Goal: Task Accomplishment & Management: Use online tool/utility

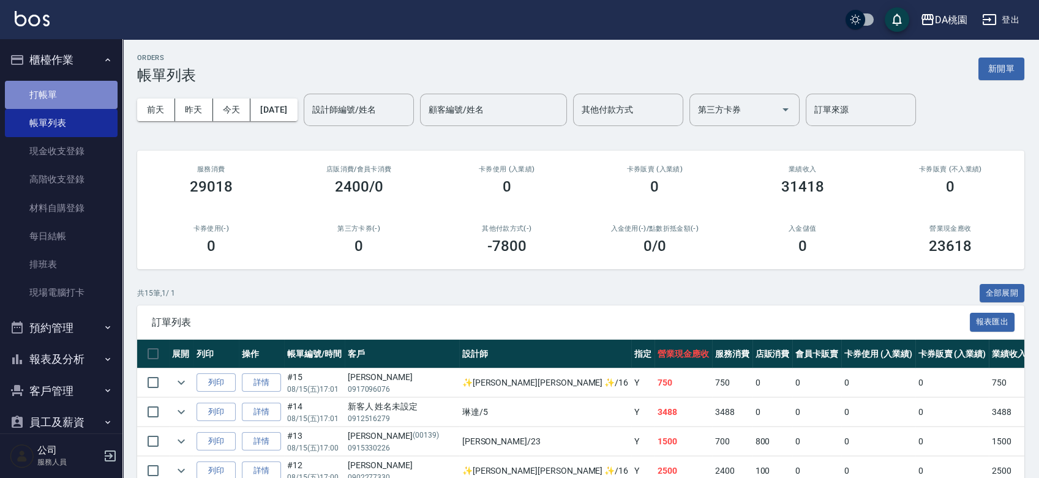
click at [73, 95] on link "打帳單" at bounding box center [61, 95] width 113 height 28
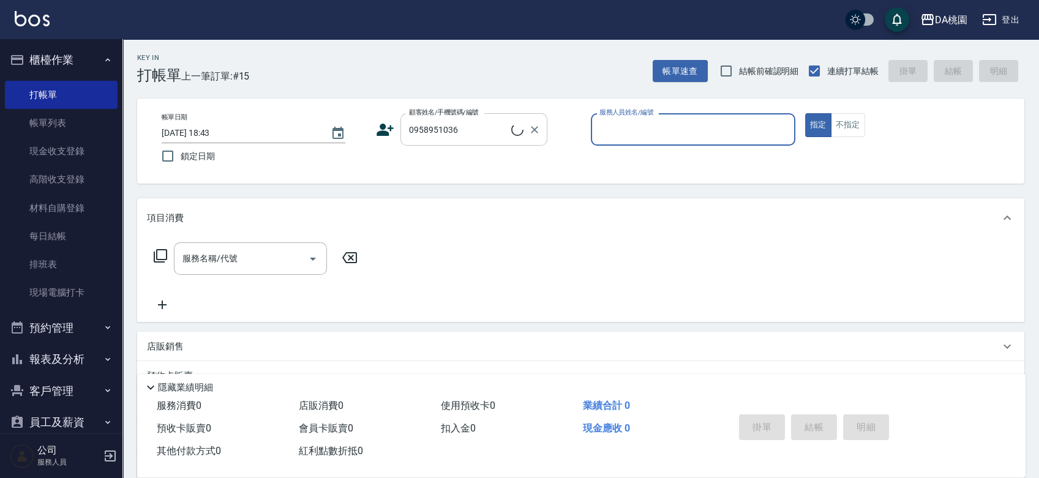
type input "林淑蕙/0958951036/04215"
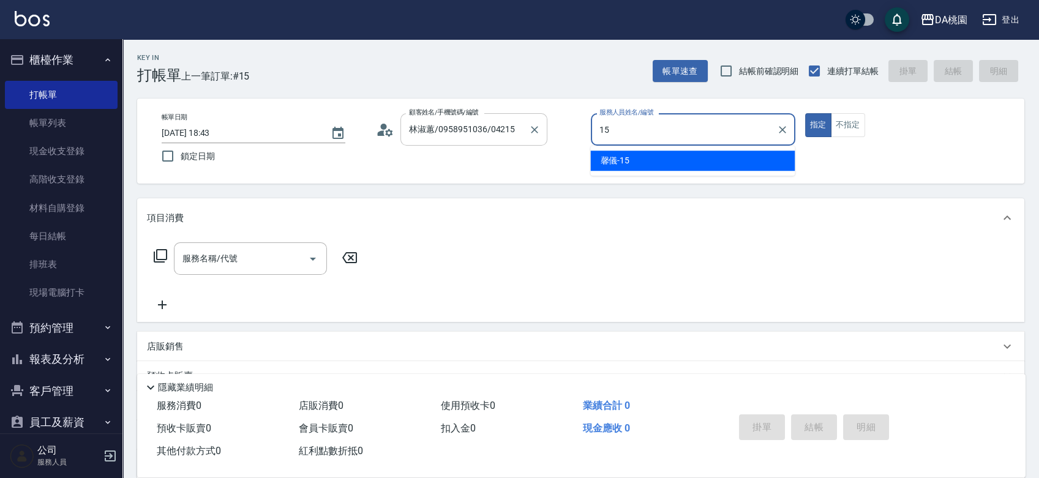
type input "馨儀-15"
type button "true"
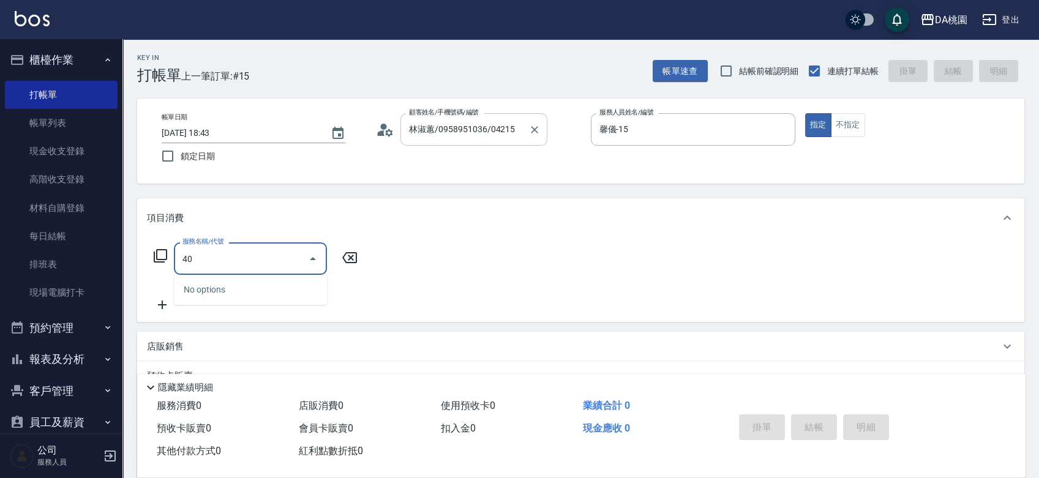
type input "400"
type input "150"
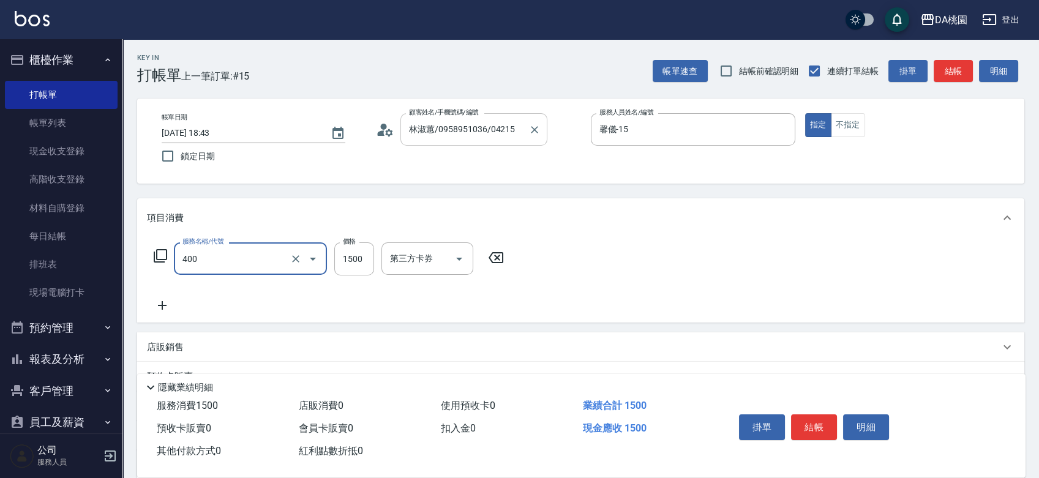
type input "染髮(400)"
type input "0"
type input "200"
type input "20"
type input "2000"
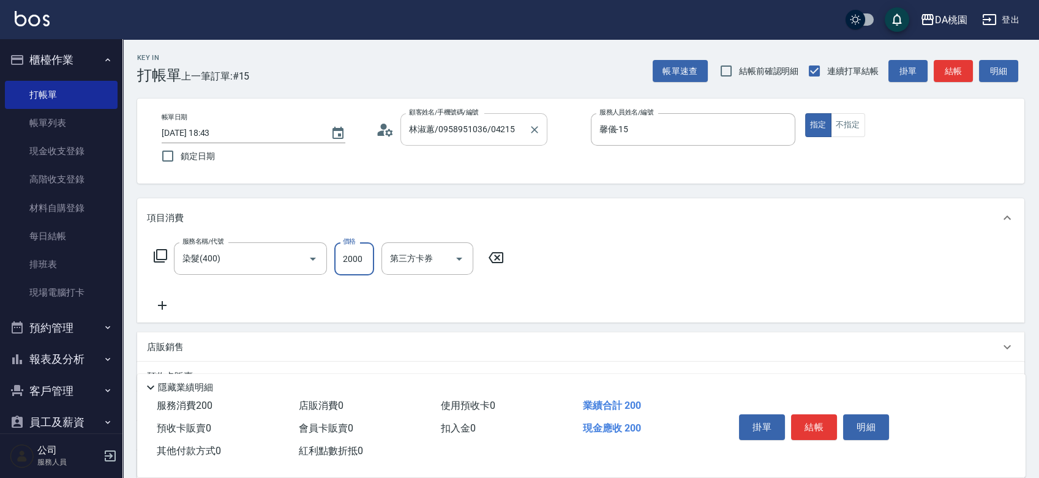
type input "200"
type input "2000"
click at [813, 421] on button "結帳" at bounding box center [814, 428] width 46 height 26
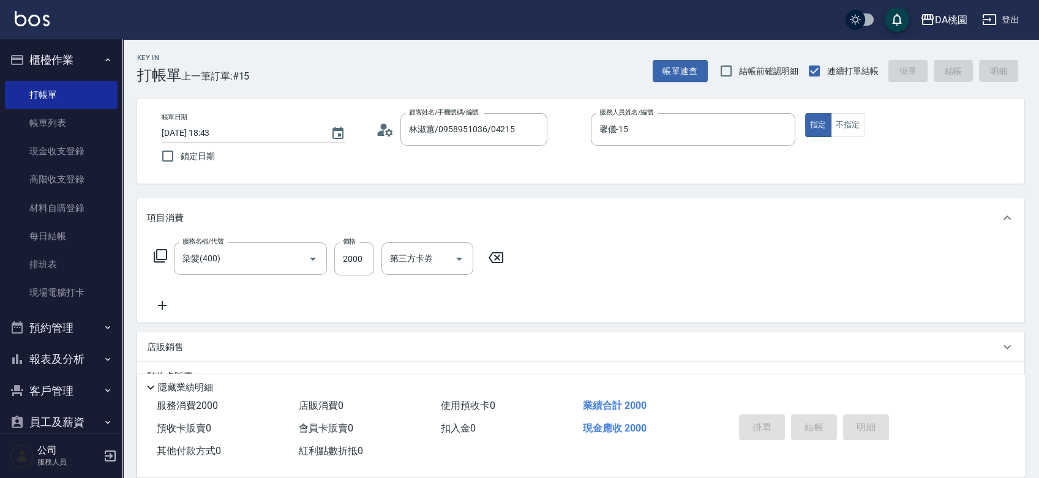
type input "0"
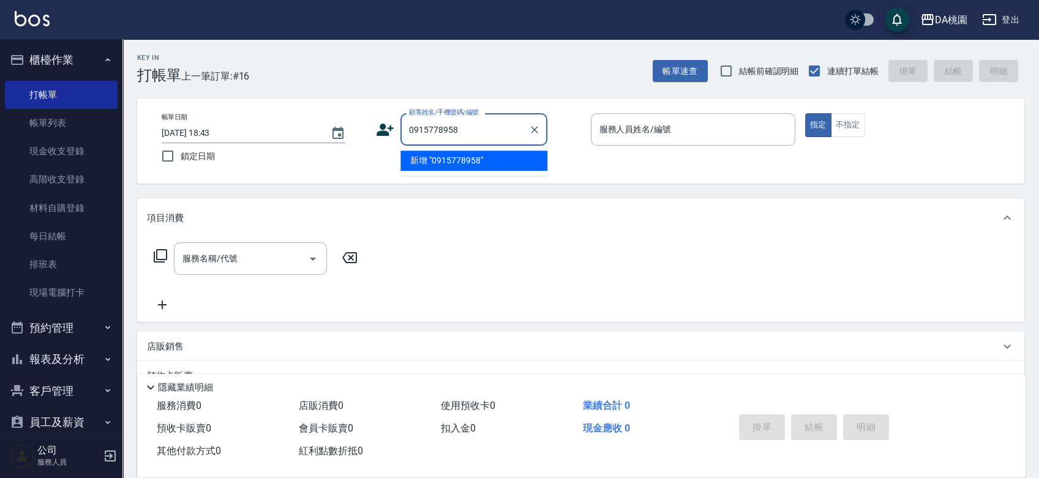
type input "0915778958"
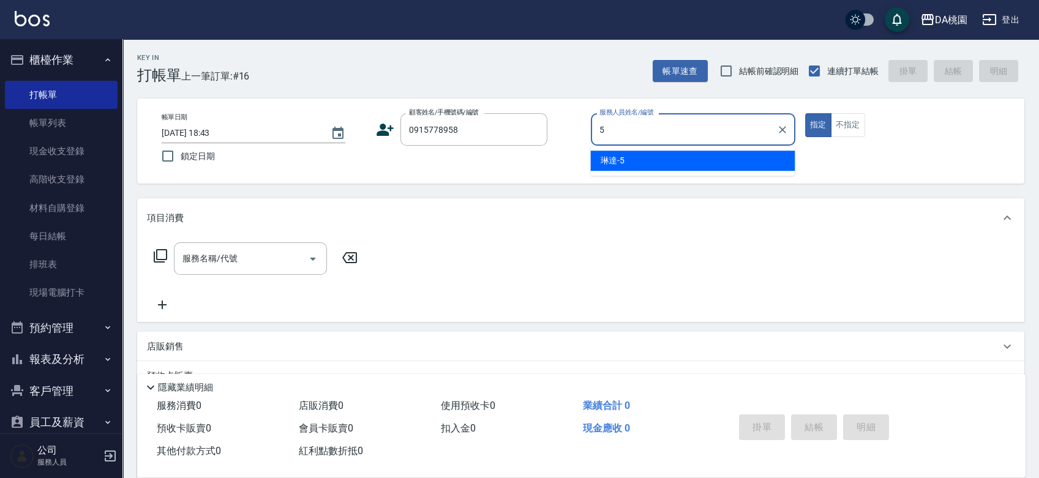
type input "琳達-5"
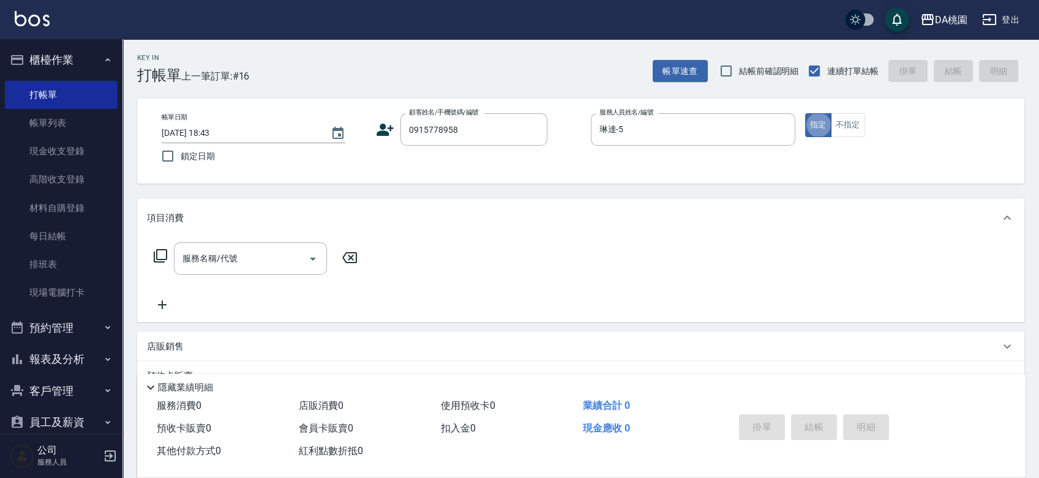
type input "[PERSON_NAME]/0915778958/09286"
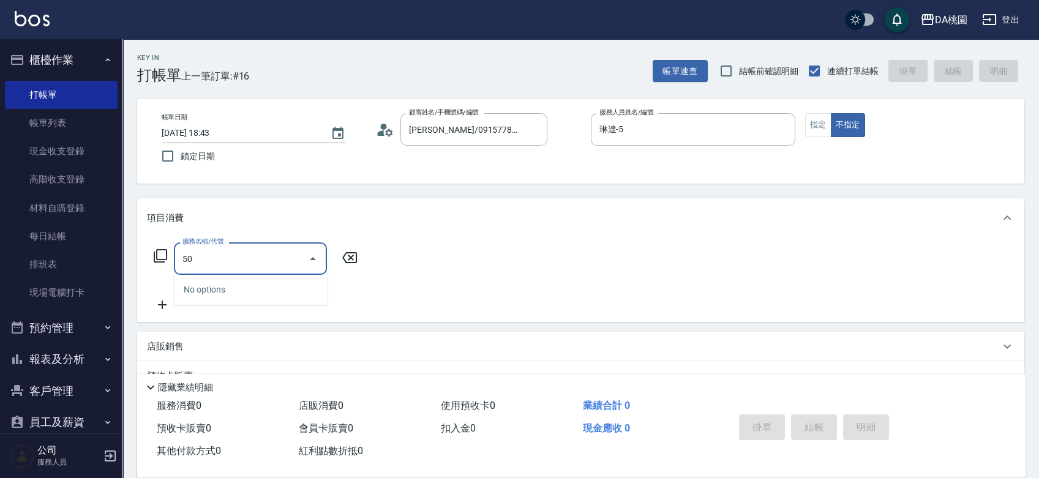
type input "508"
type input "30"
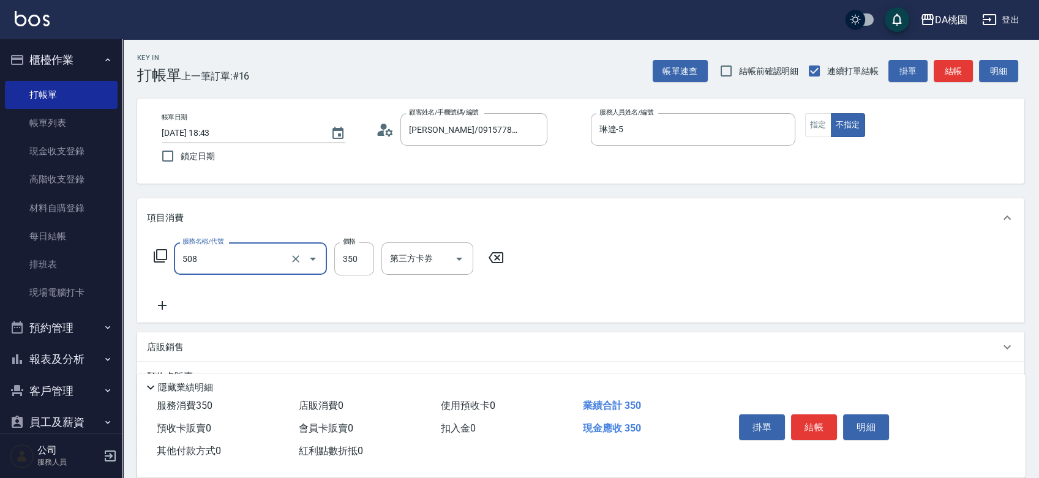
type input "精油舒壓洗髮(508)"
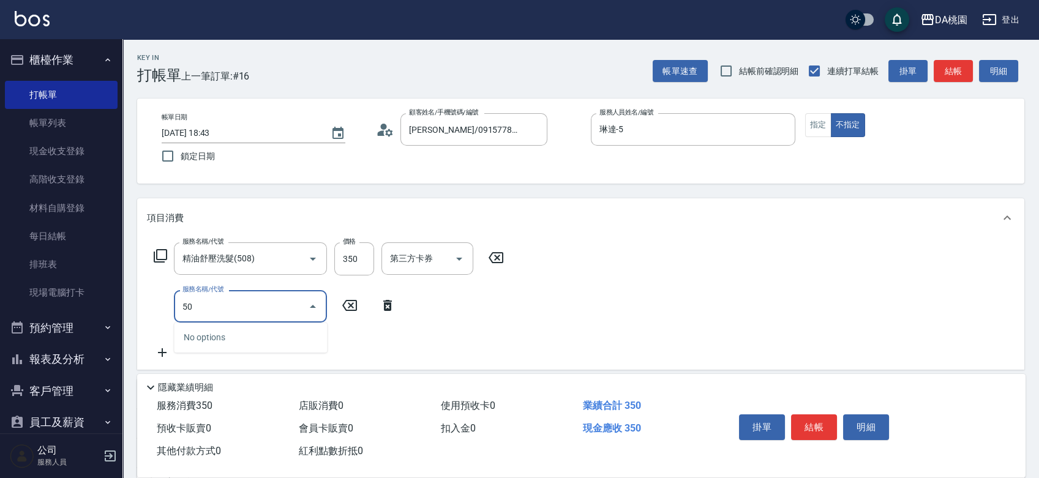
type input "504"
type input "40"
type input "[PERSON_NAME](互助)(504)"
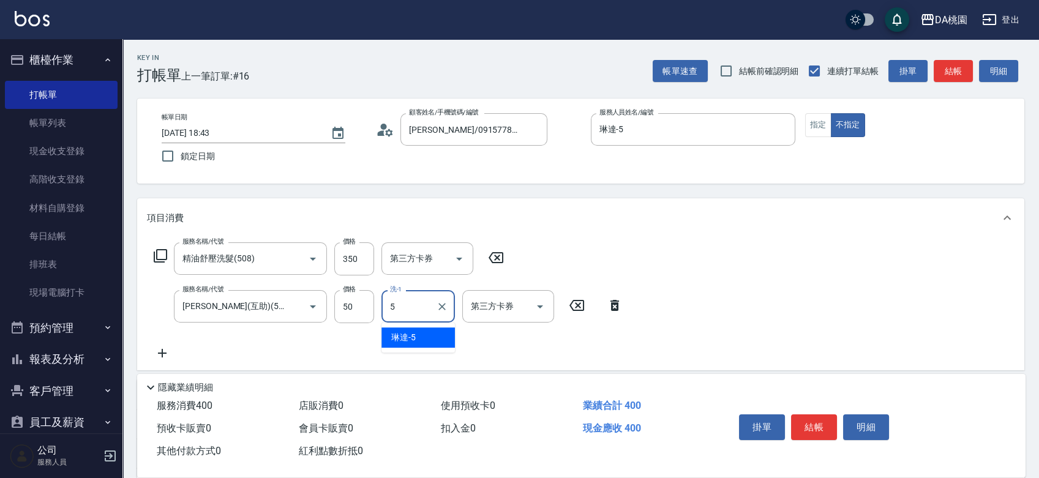
type input "琳達-5"
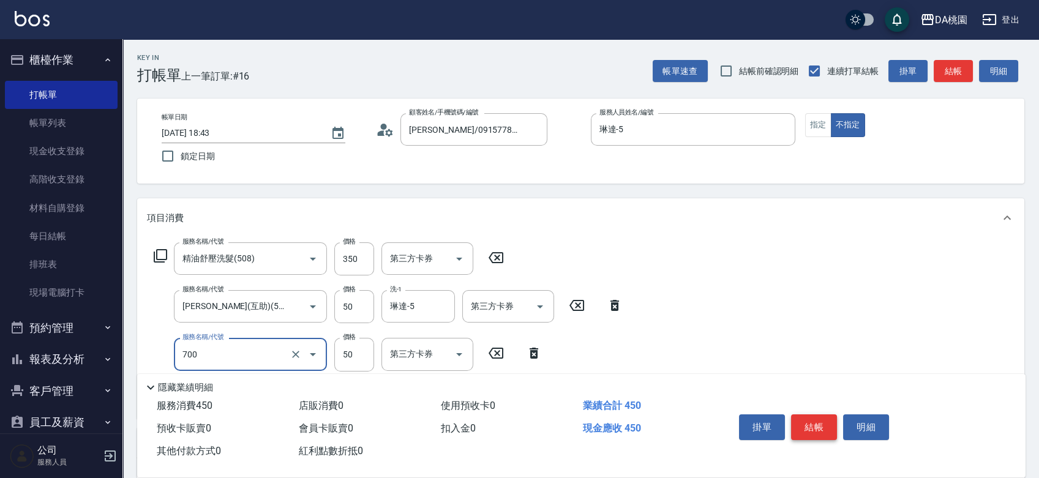
type input "基本造型-夾直&電棒(700)"
click at [812, 416] on button "結帳" at bounding box center [814, 428] width 46 height 26
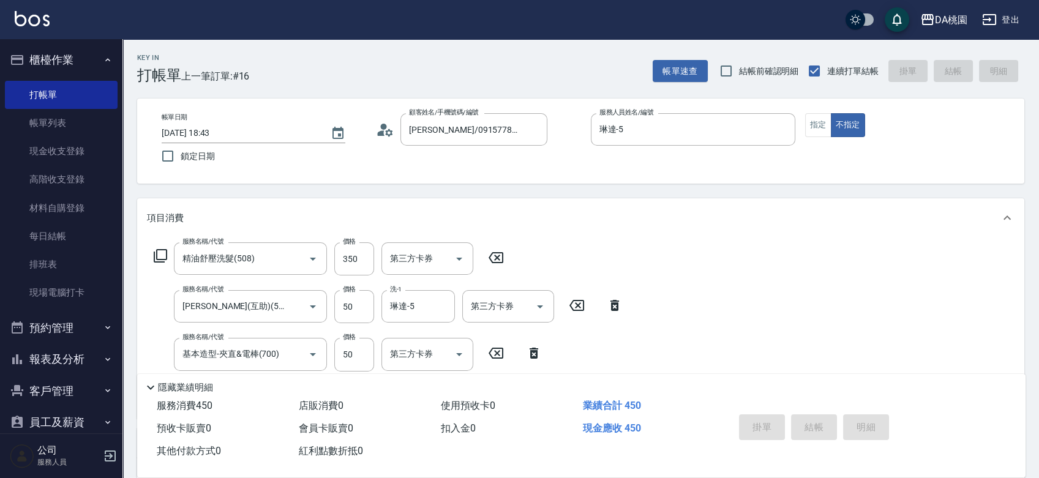
type input "[DATE] 18:45"
type input "0"
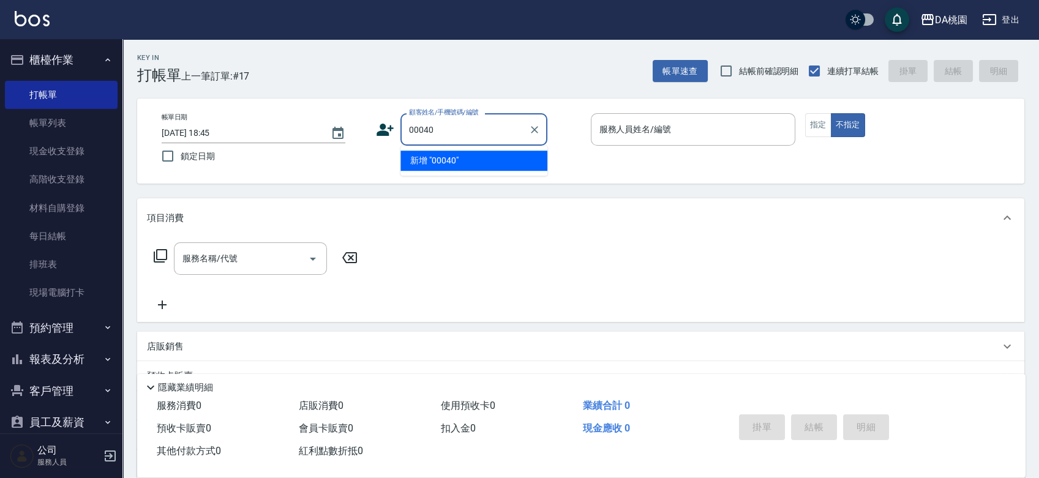
type input "00040"
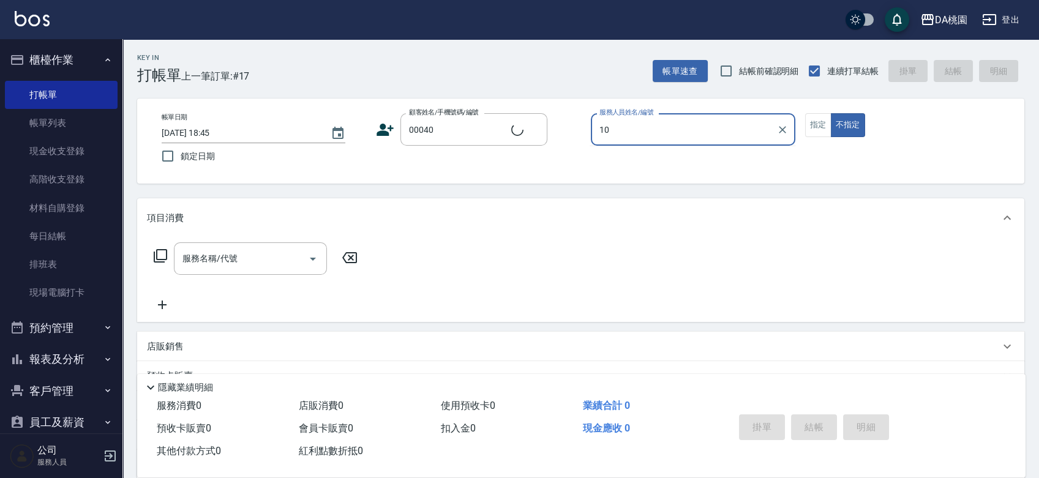
type input "10"
type input "公司/公司00040/00040"
type input "KI KI -10"
type button "false"
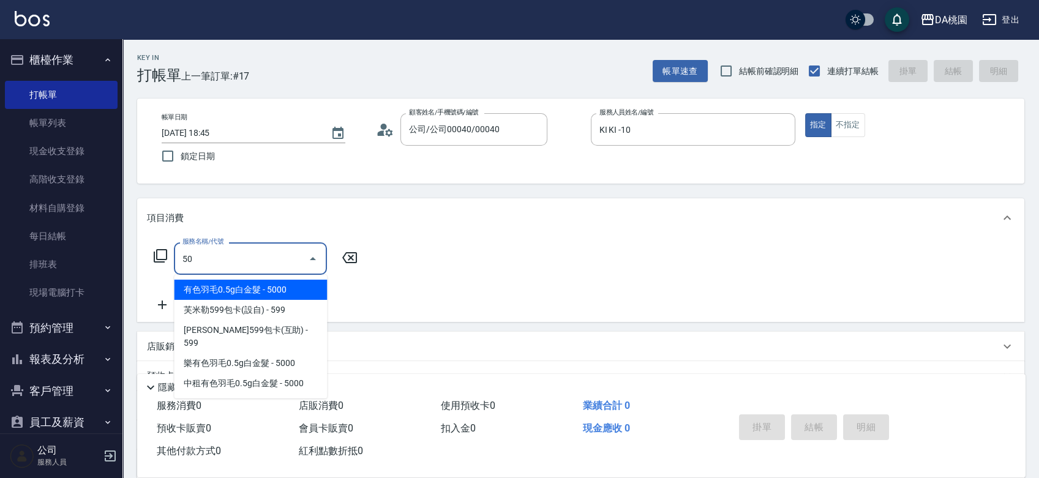
type input "501"
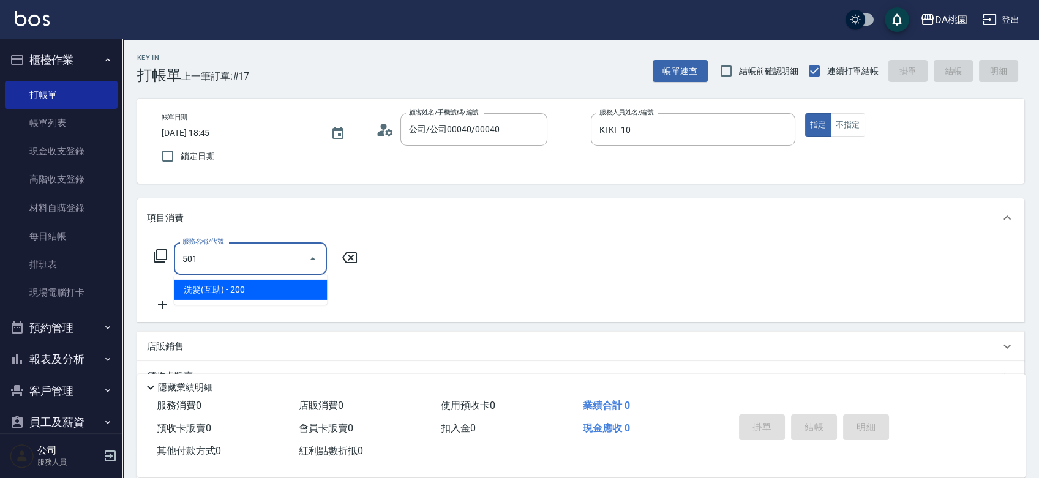
type input "20"
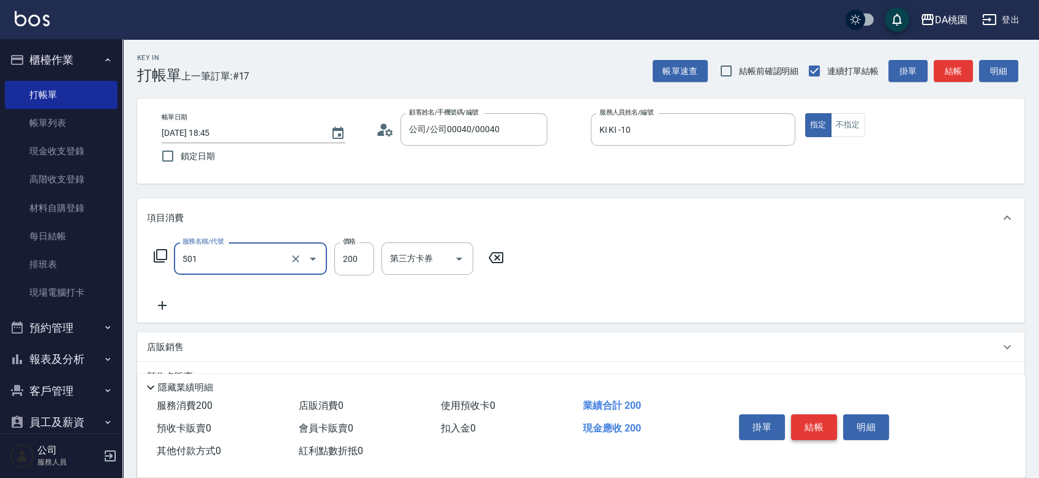
type input "洗髮(互助)(501)"
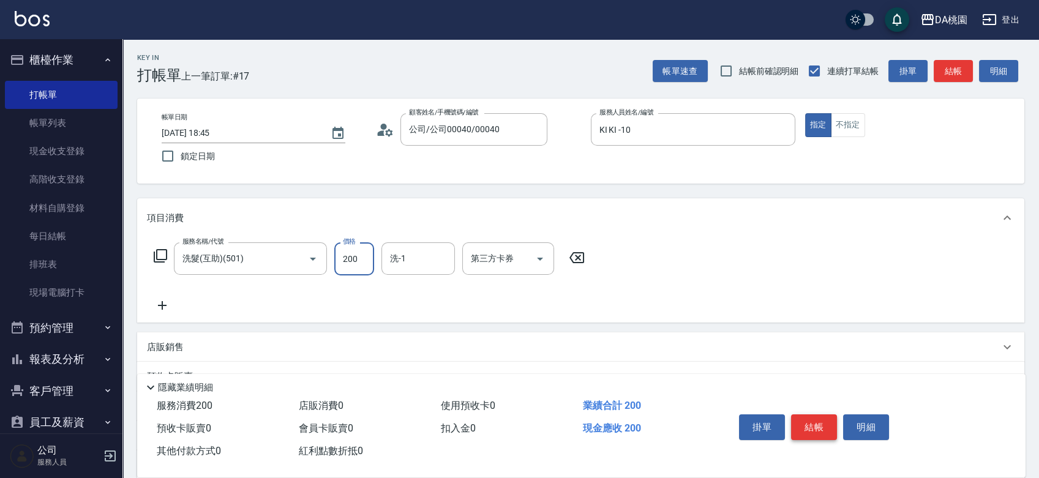
type input "2"
type input "0"
type input "250"
type input "20"
type input "250"
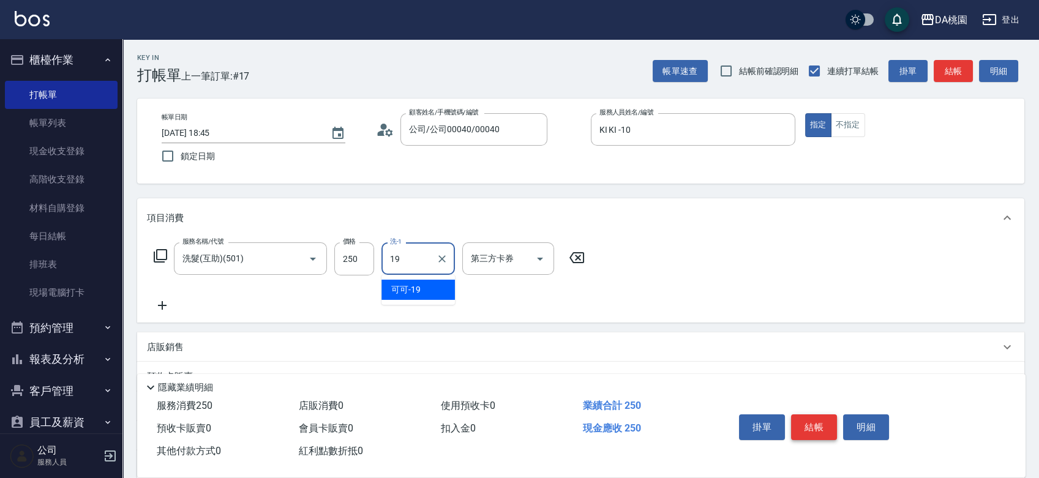
type input "可可-19"
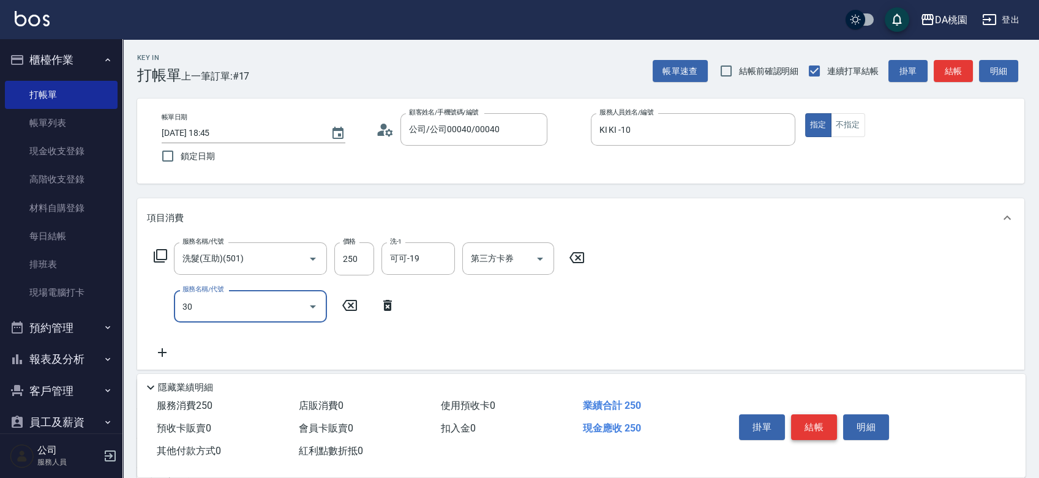
type input "303"
type input "50"
type input "A級剪髮(303)"
type input "4"
type input "20"
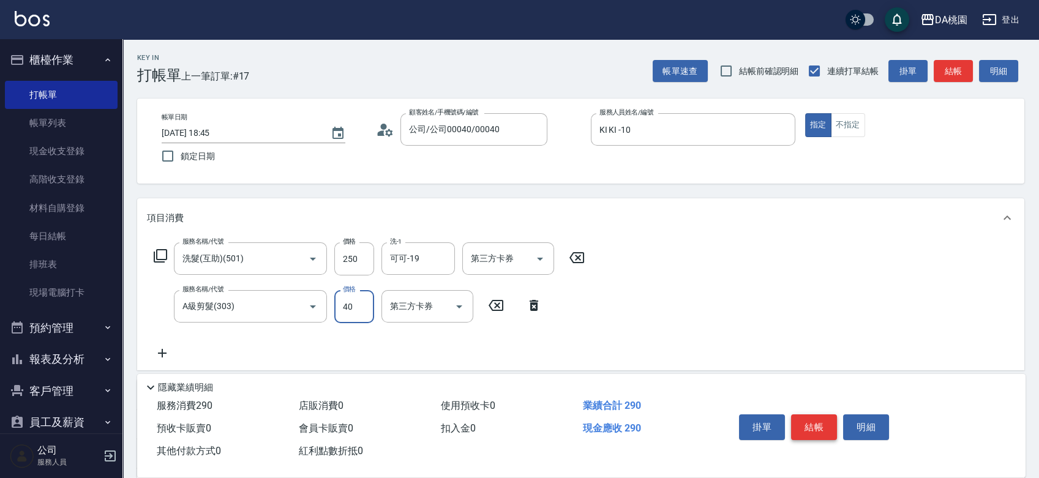
type input "400"
type input "60"
type input "400"
click at [812, 416] on button "結帳" at bounding box center [814, 428] width 46 height 26
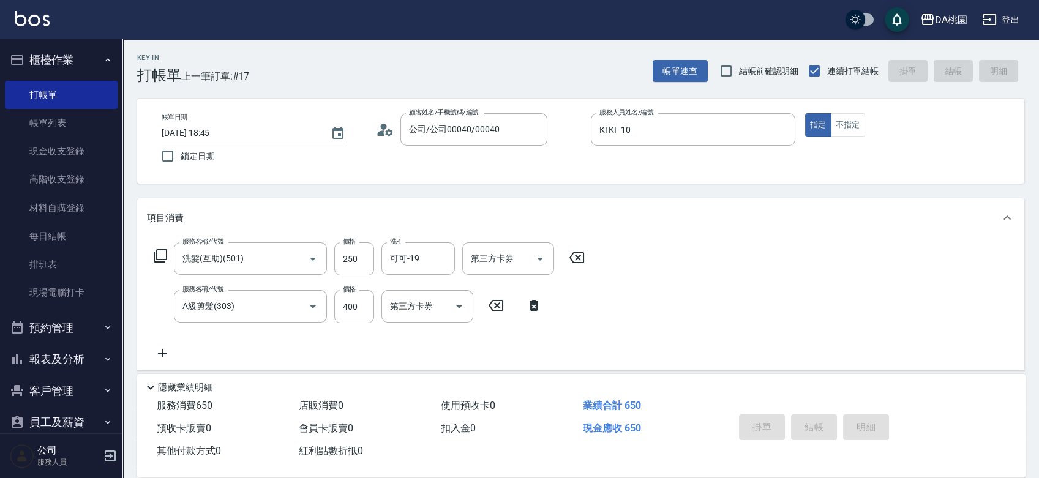
type input "0"
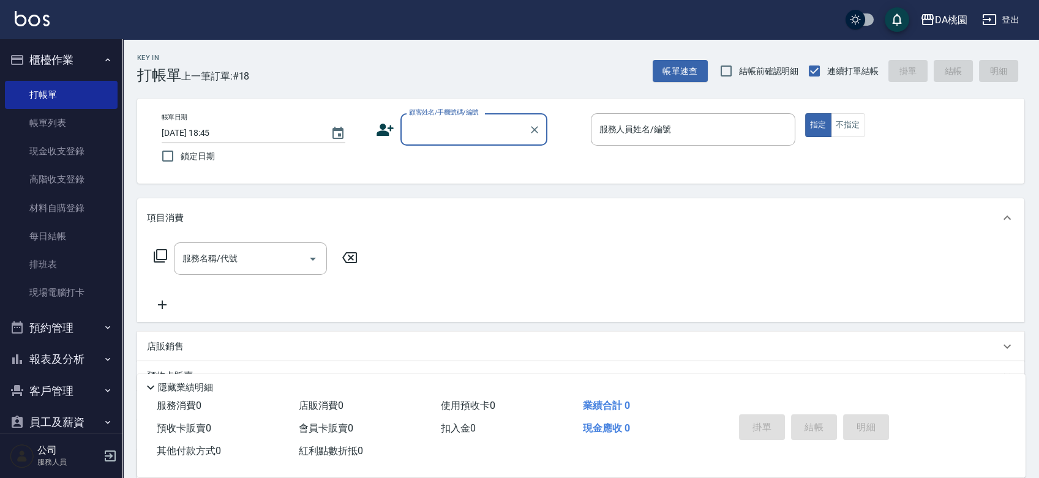
click at [477, 132] on input "顧客姓名/手機號碼/編號" at bounding box center [465, 129] width 118 height 21
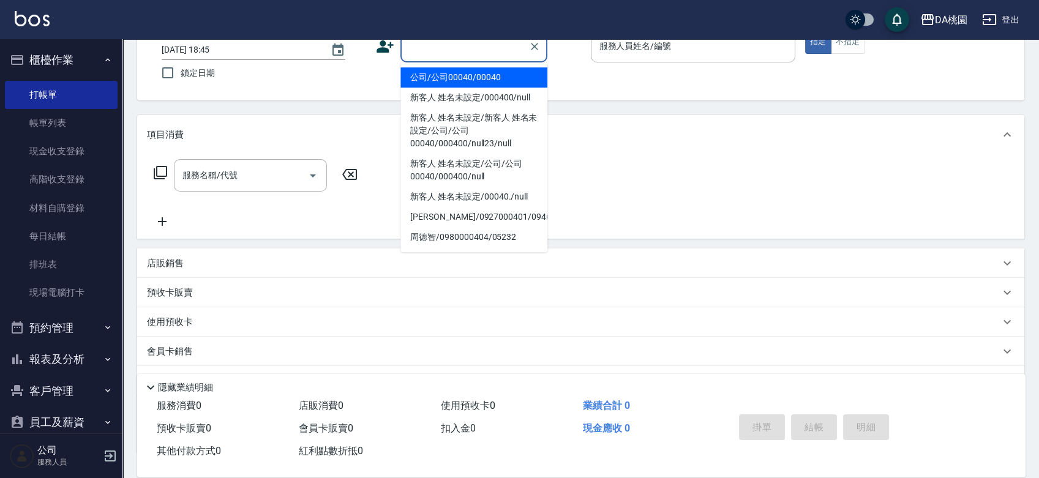
scroll to position [175, 0]
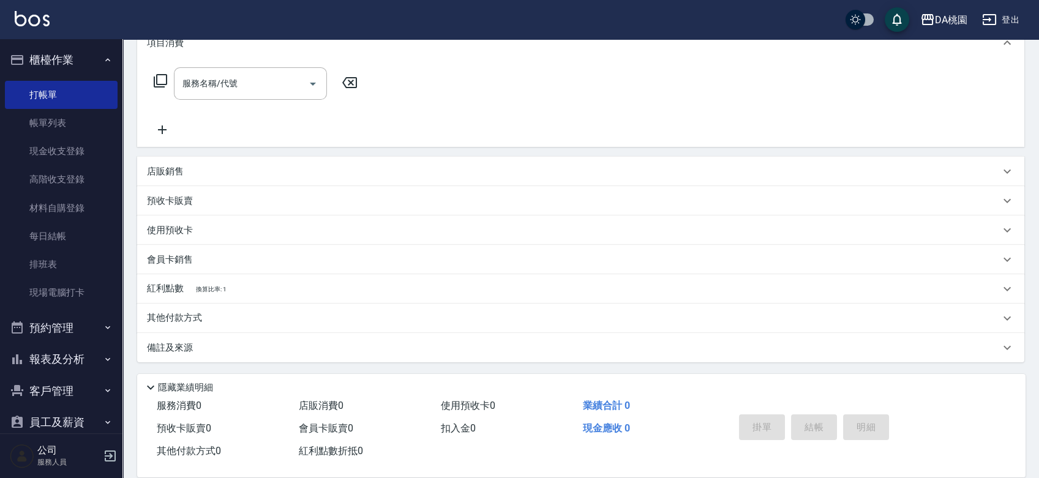
click at [214, 258] on div "會員卡銷售" at bounding box center [573, 260] width 853 height 13
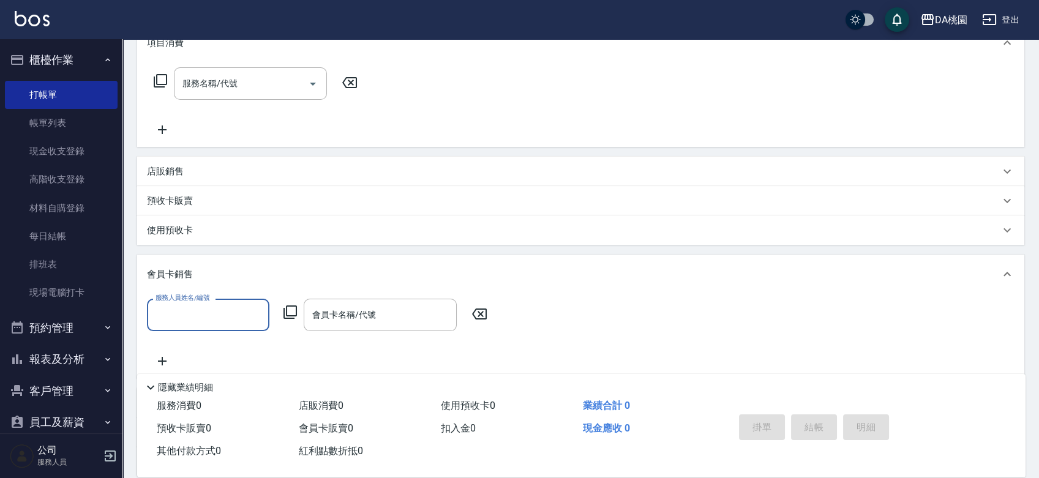
scroll to position [0, 0]
click at [214, 258] on div "會員卡銷售" at bounding box center [580, 274] width 887 height 39
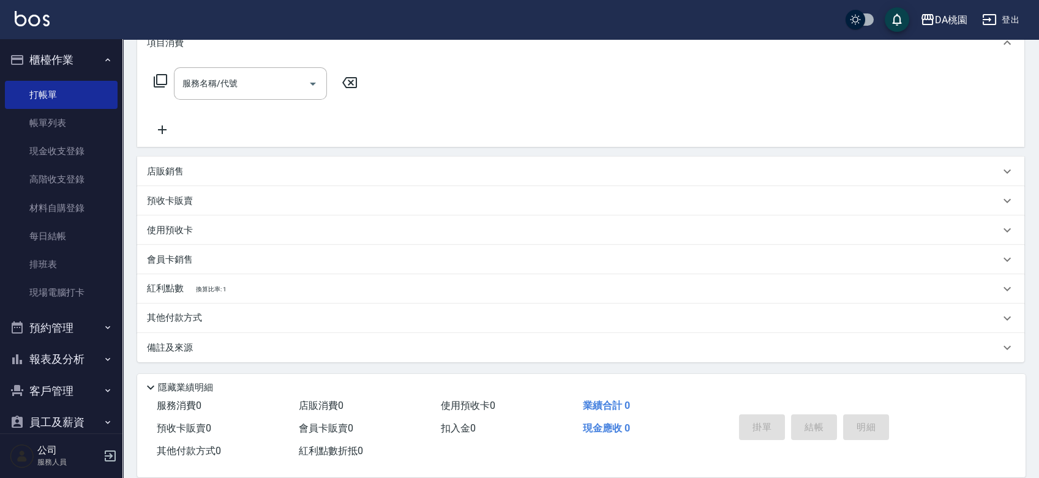
click at [214, 258] on div "會員卡銷售" at bounding box center [573, 260] width 853 height 13
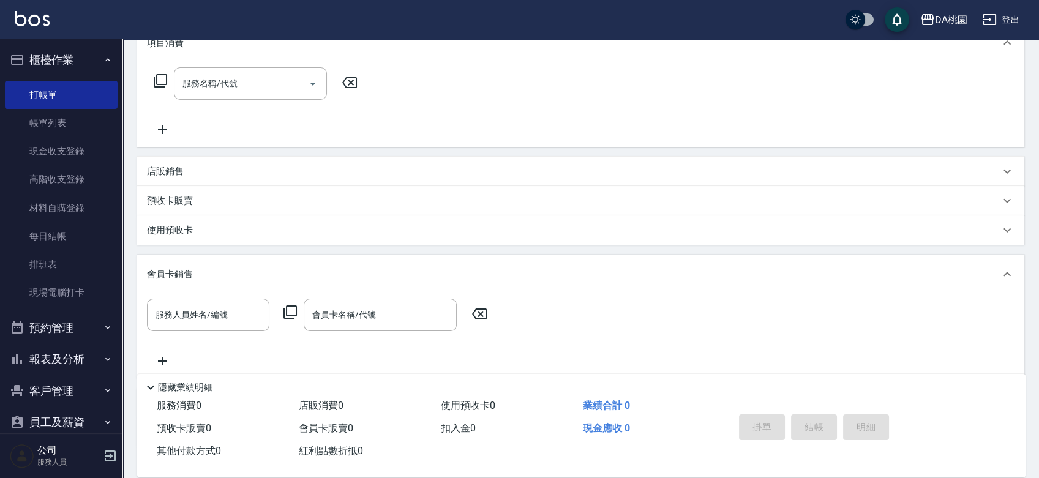
click at [214, 258] on div "會員卡銷售" at bounding box center [580, 274] width 887 height 39
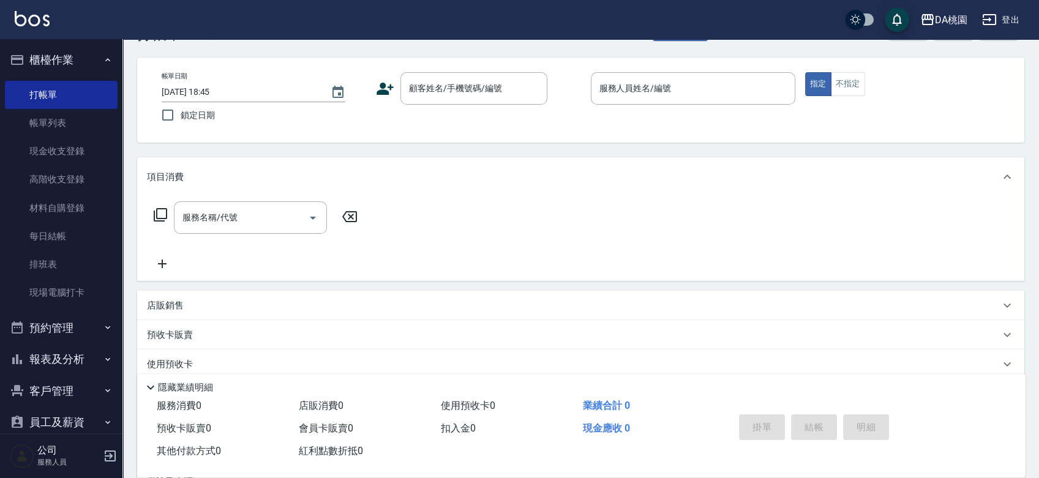
scroll to position [39, 0]
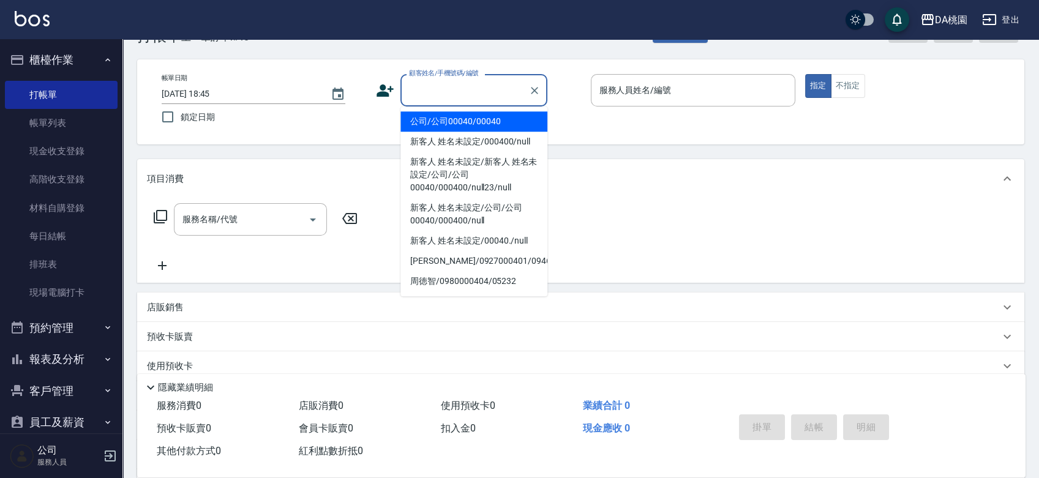
click at [435, 97] on input "顧客姓名/手機號碼/編號" at bounding box center [465, 90] width 118 height 21
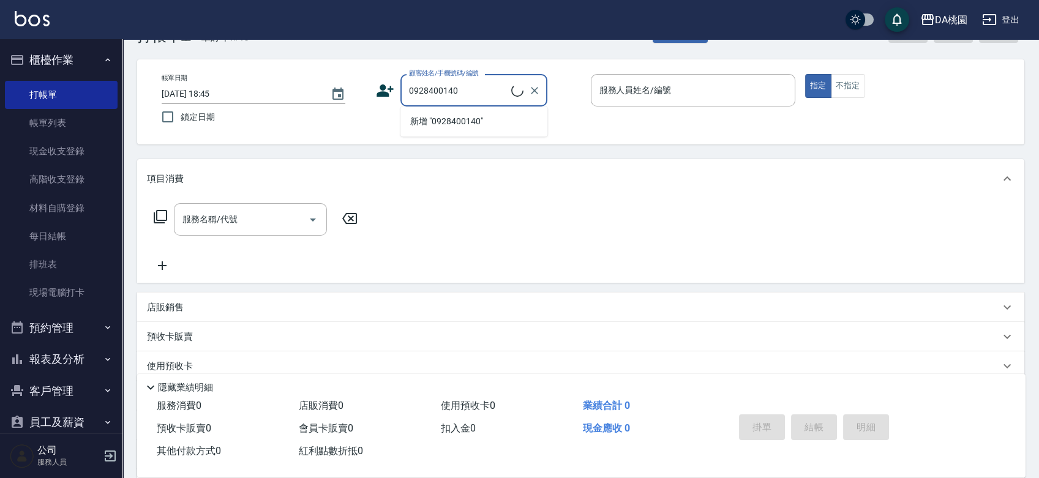
type input "[PERSON_NAME]/0928400140/null"
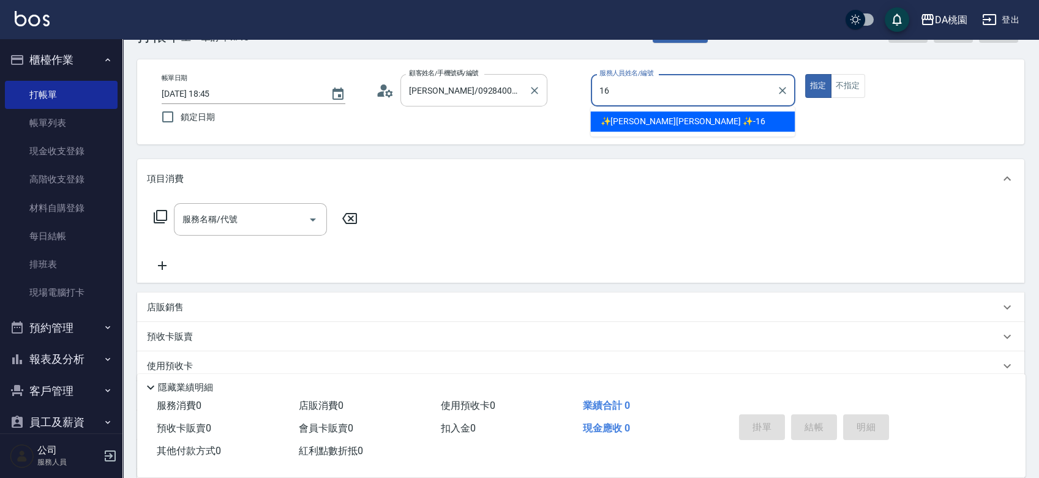
type input "✨[PERSON_NAME][PERSON_NAME] ✨-16"
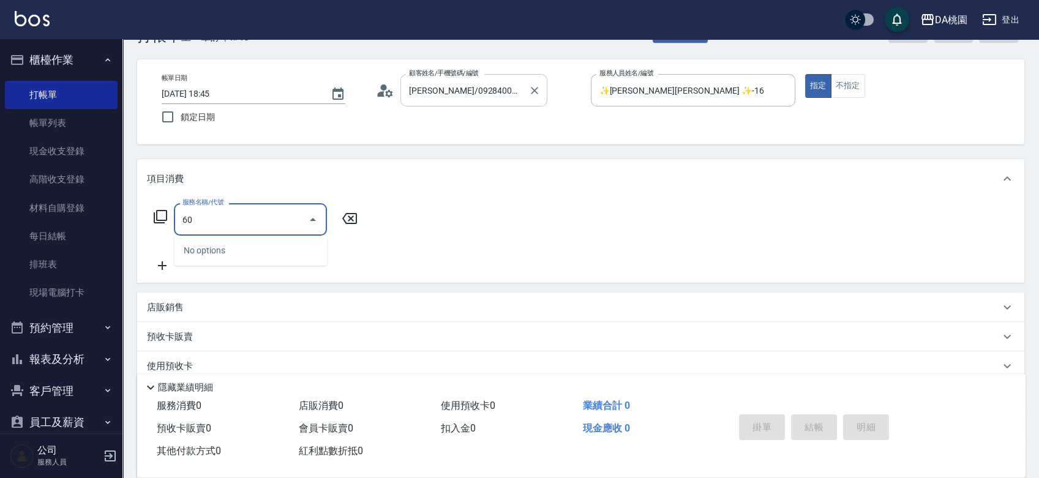
type input "609"
type input "120"
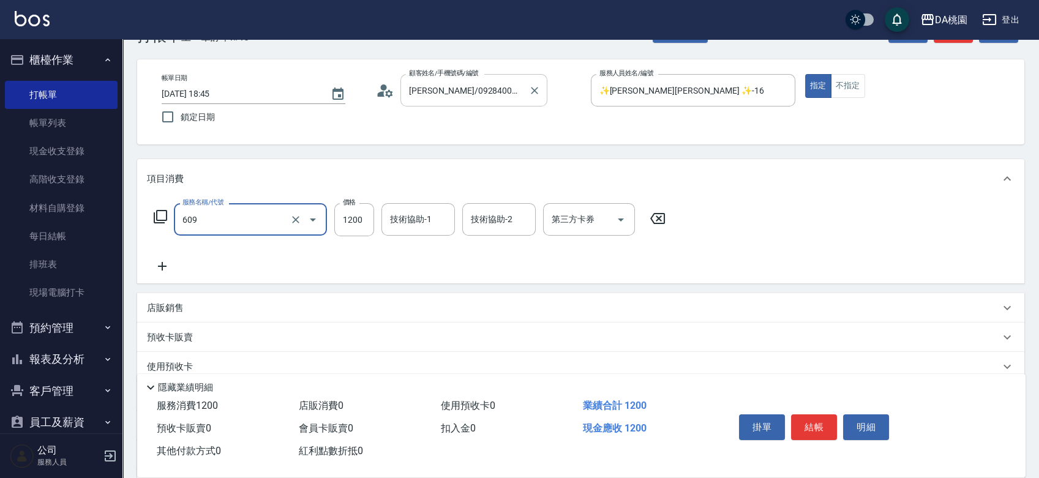
type input "鱗脂質護髮(互助)(609)"
type input "2"
type input "0"
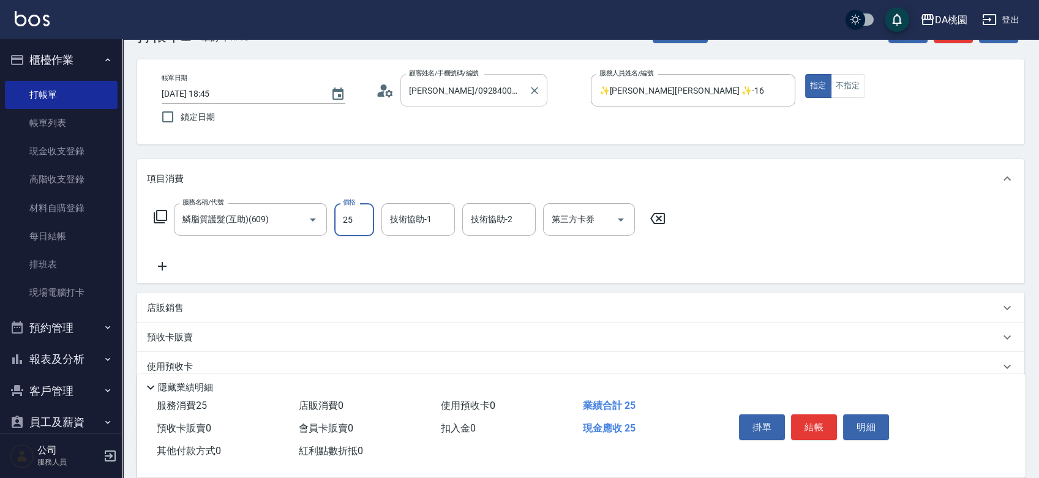
type input "250"
type input "20"
type input "2500"
type input "250"
type input "2500"
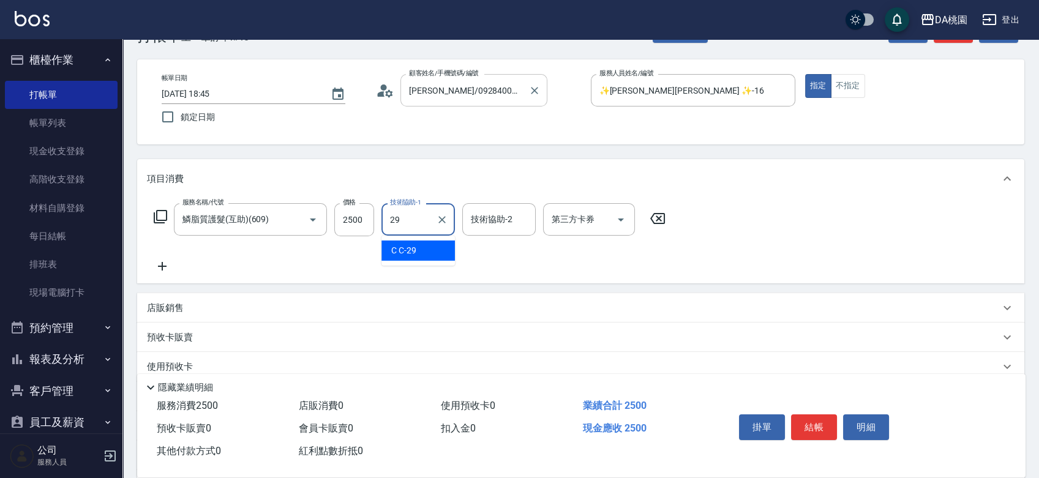
type input "C C-29"
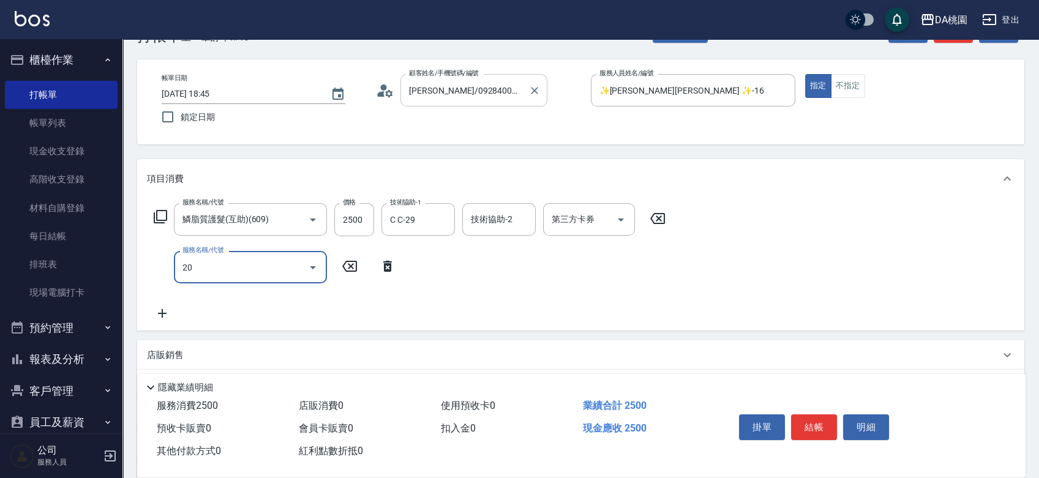
type input "201"
type input "400"
type input "離子燙-互助(201)"
type input "2"
type input "250"
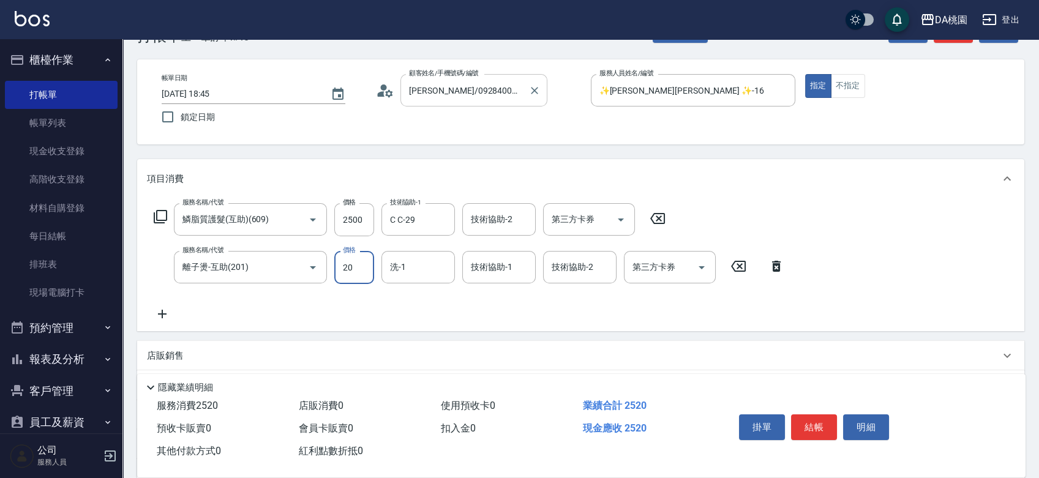
type input "209"
type input "270"
type input "2099"
type input "450"
type input "2099"
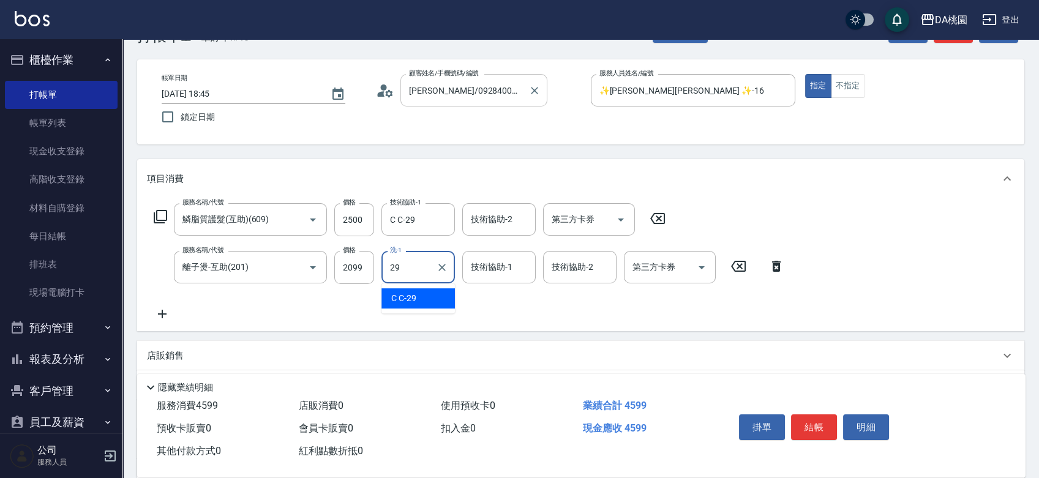
type input "C C-29"
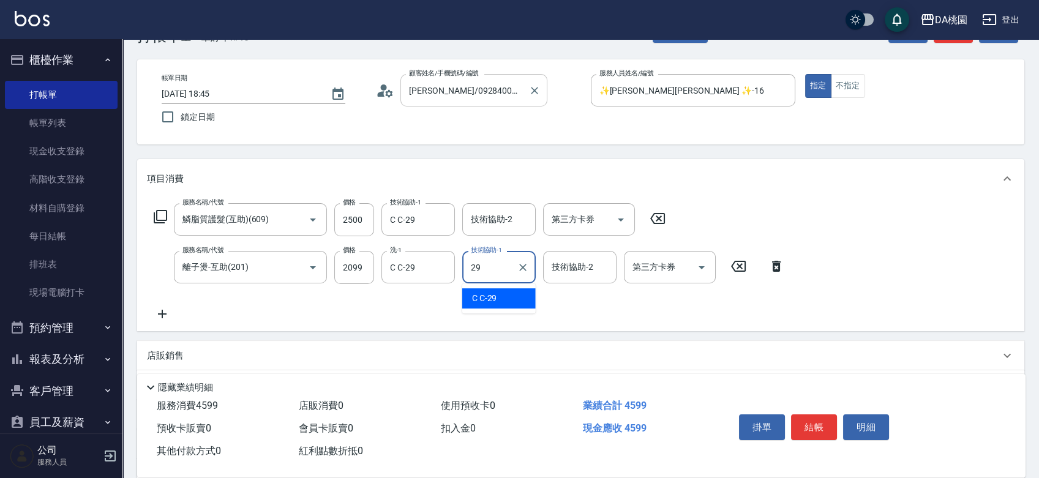
type input "C C-29"
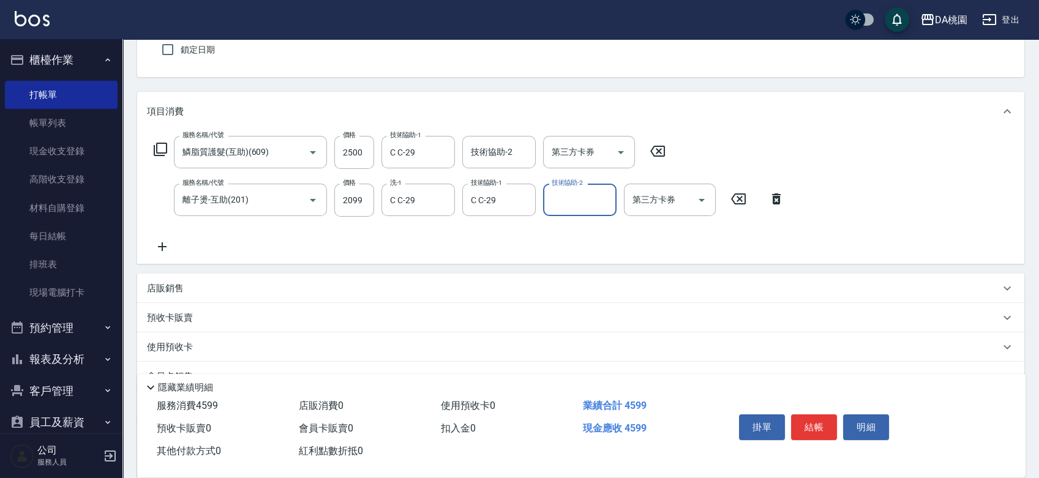
scroll to position [175, 0]
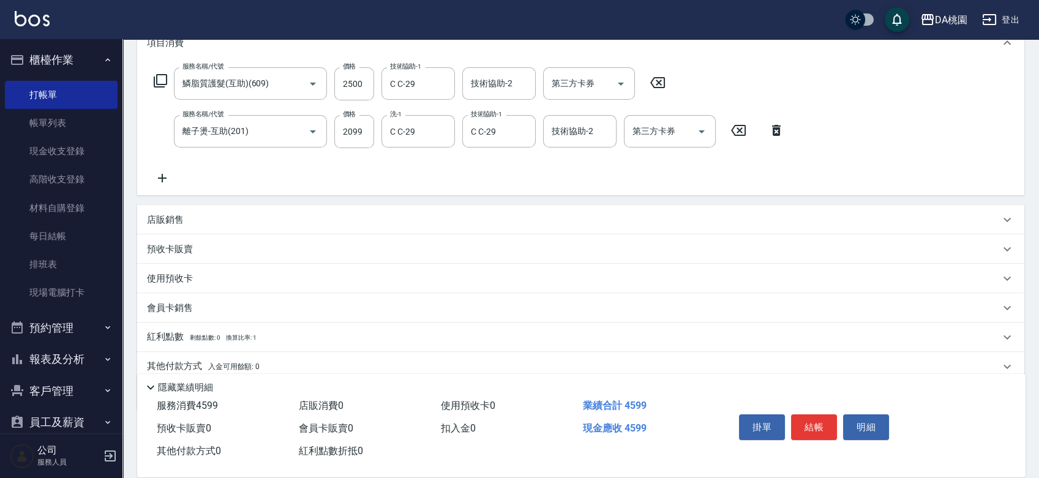
click at [339, 212] on div "店販銷售" at bounding box center [580, 219] width 887 height 29
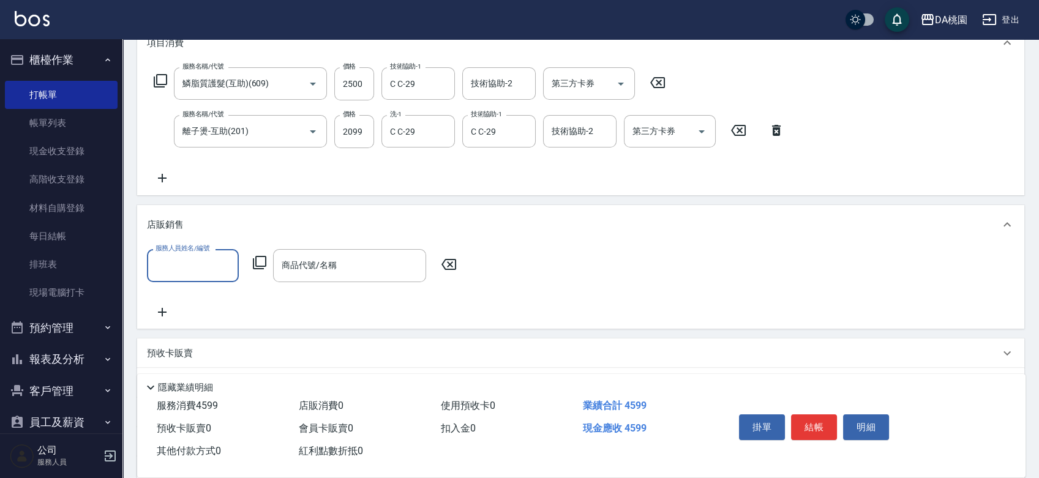
scroll to position [0, 0]
type input "✨[PERSON_NAME][PERSON_NAME] ✨-16"
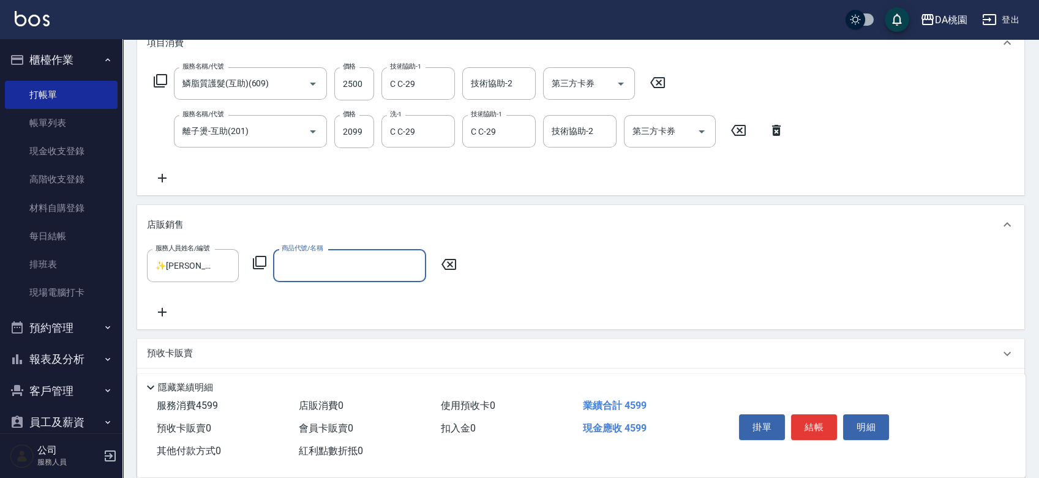
type input "1"
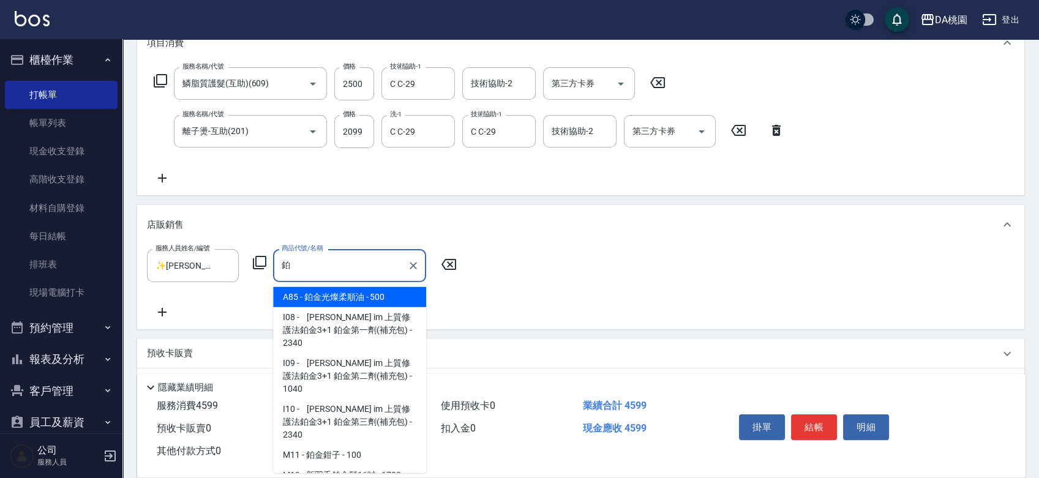
type input "鉑金光燦柔順油"
type input "500"
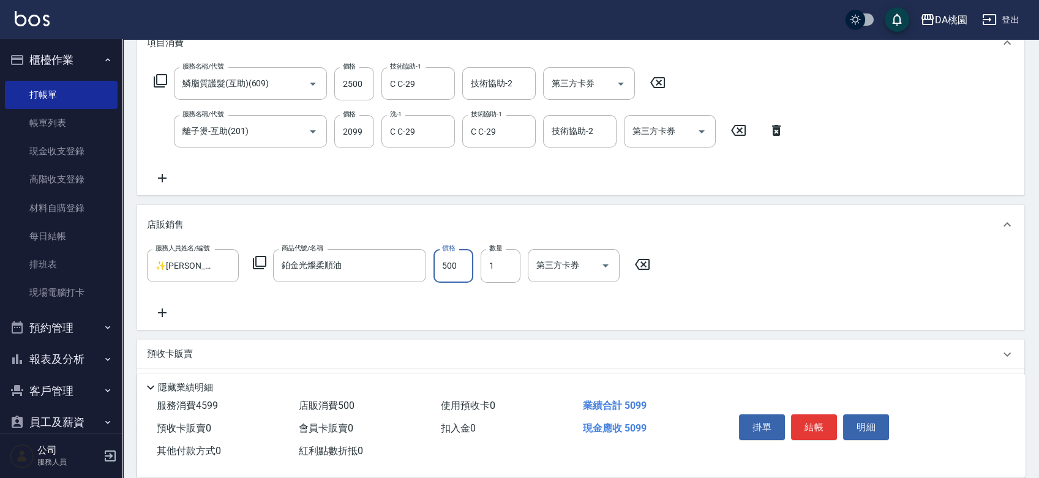
type input "1"
type input "460"
type input "100"
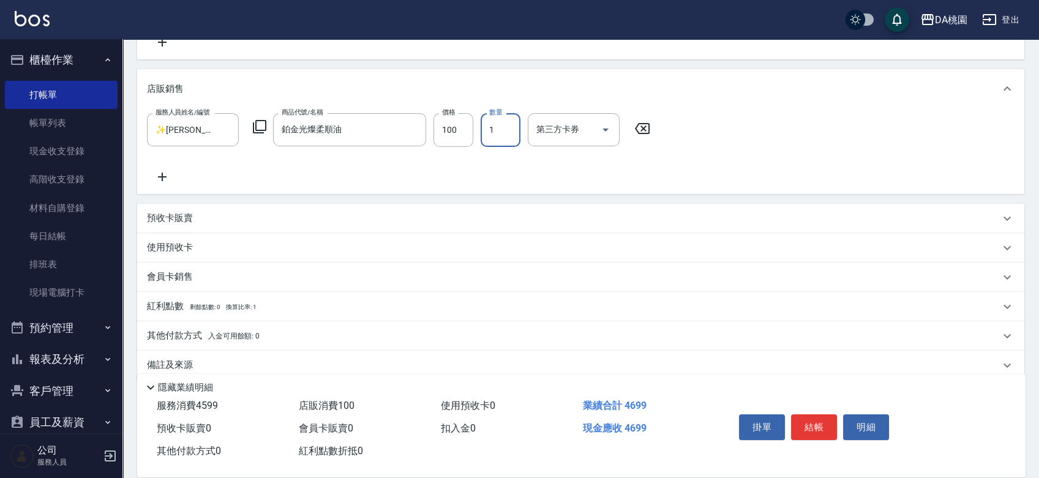
scroll to position [328, 0]
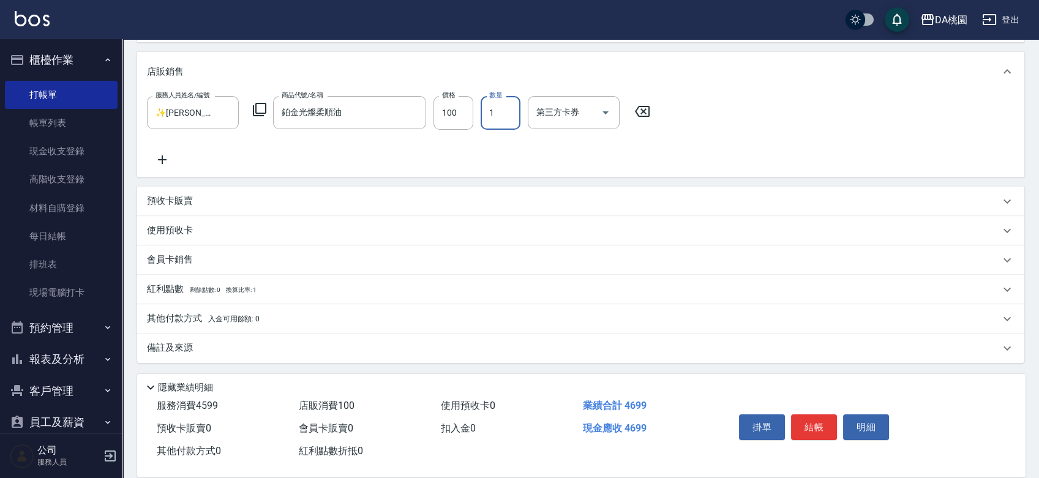
click at [274, 318] on div "其他付款方式 入金可用餘額: 0" at bounding box center [573, 318] width 853 height 13
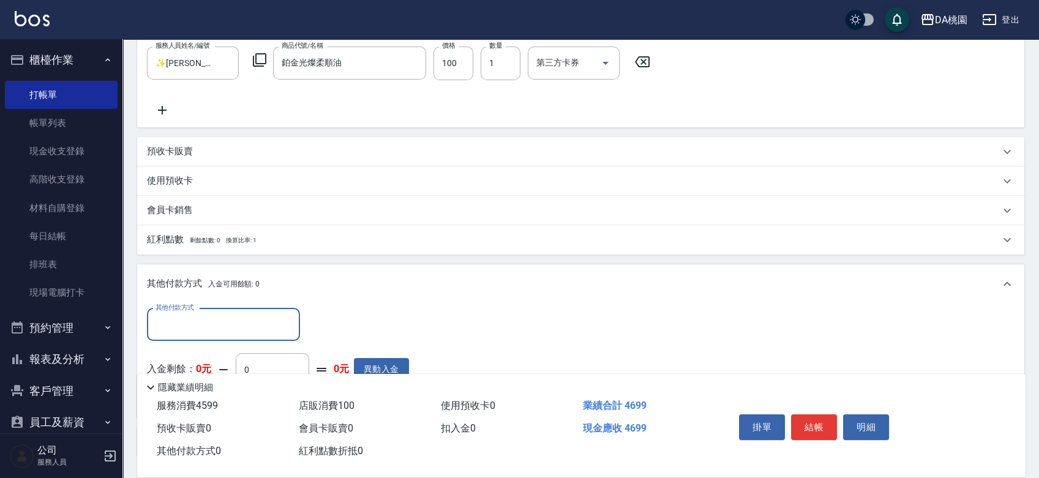
scroll to position [464, 0]
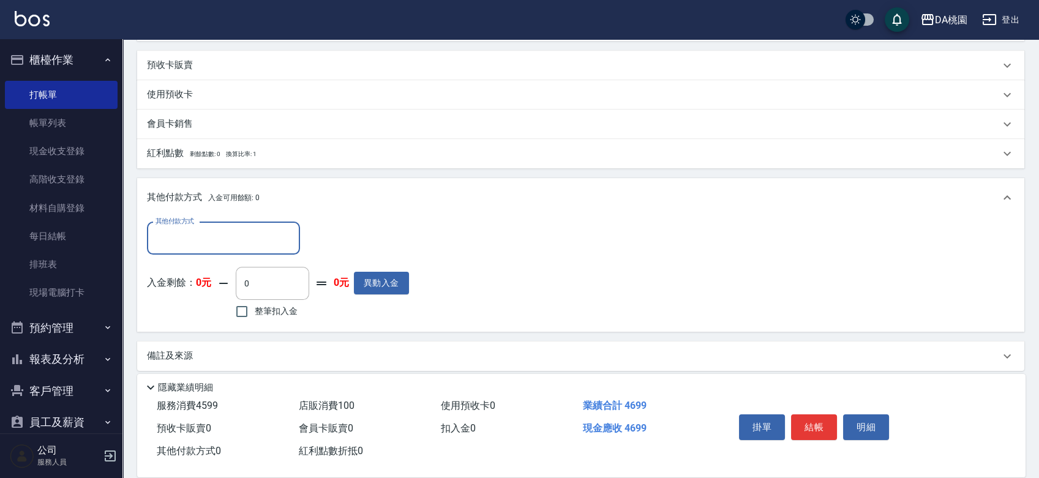
click at [246, 229] on input "其他付款方式" at bounding box center [223, 238] width 142 height 21
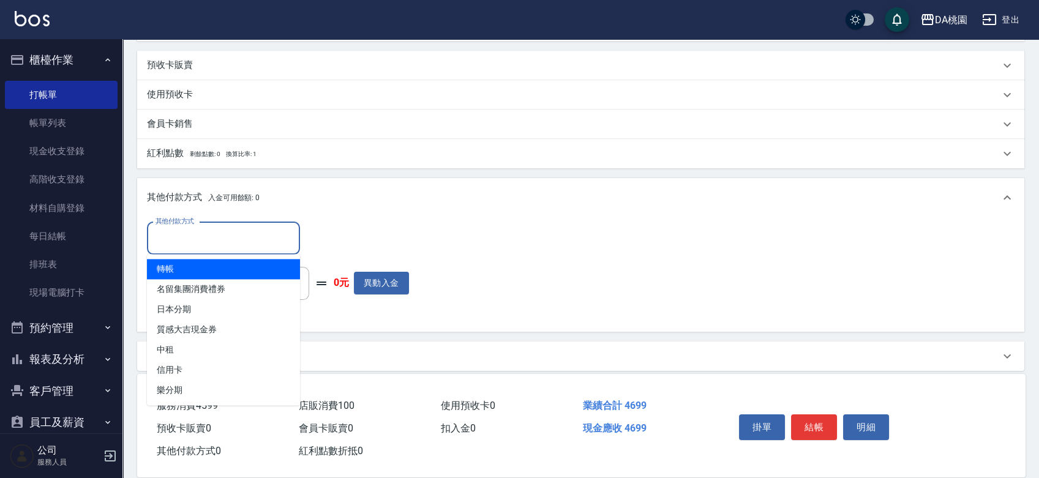
click at [235, 270] on span "轉帳" at bounding box center [223, 269] width 153 height 20
type input "轉帳"
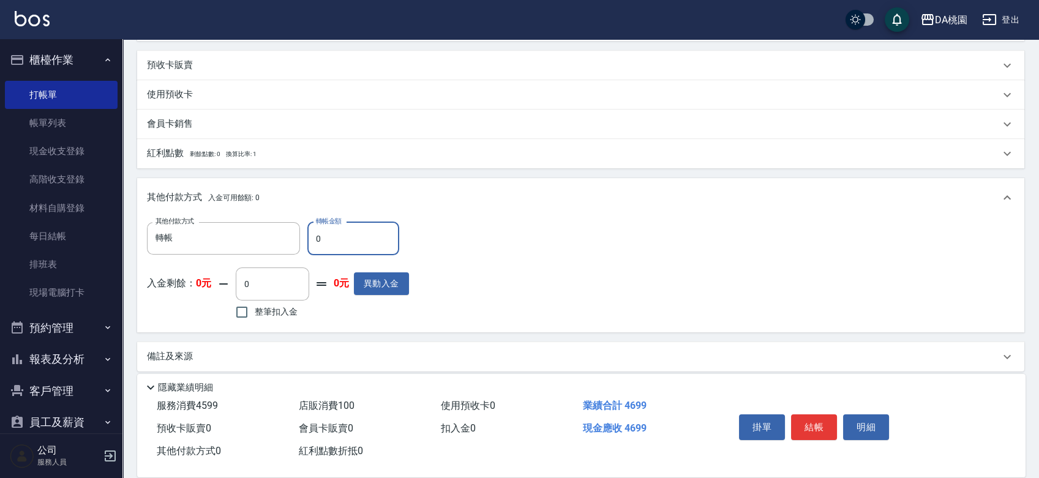
click at [314, 238] on input "0" at bounding box center [353, 238] width 92 height 33
type input "460"
type input "420"
type input "4690"
type input "0"
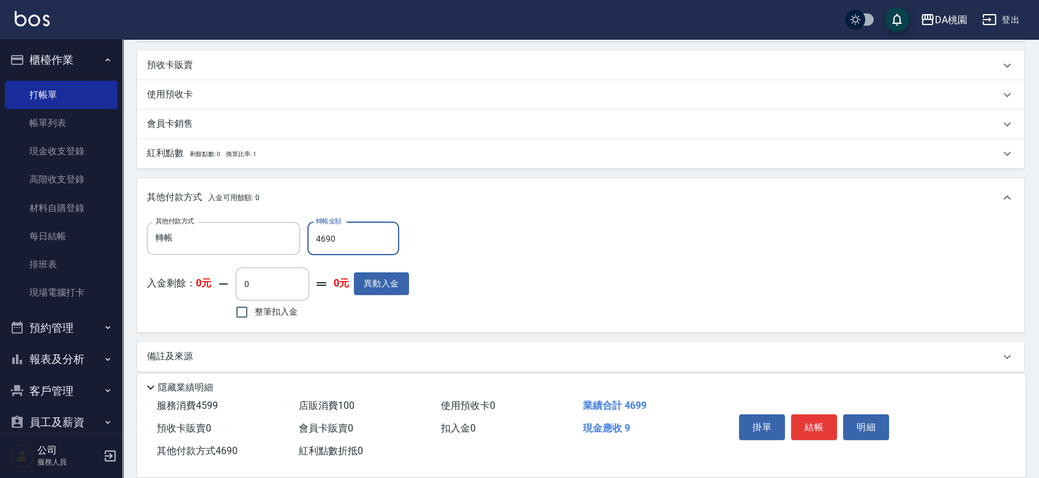
type input "469"
type input "420"
type input "4699"
type input "0"
type input "4699"
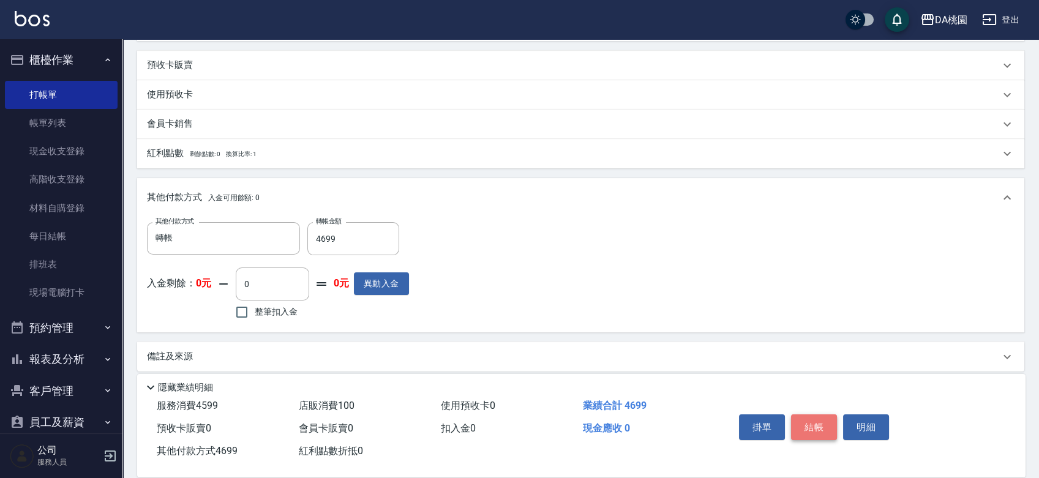
click at [813, 420] on button "結帳" at bounding box center [814, 428] width 46 height 26
type input "[DATE] 19:14"
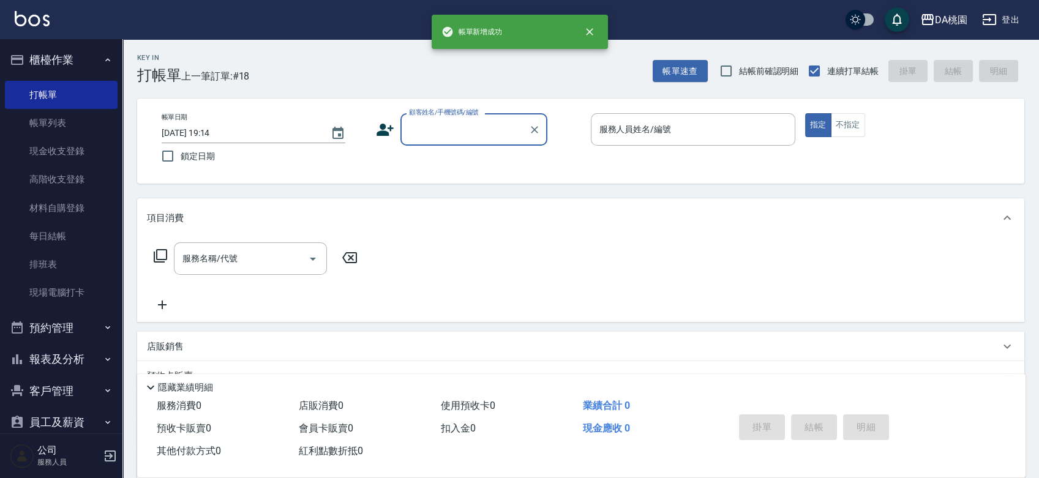
scroll to position [0, 0]
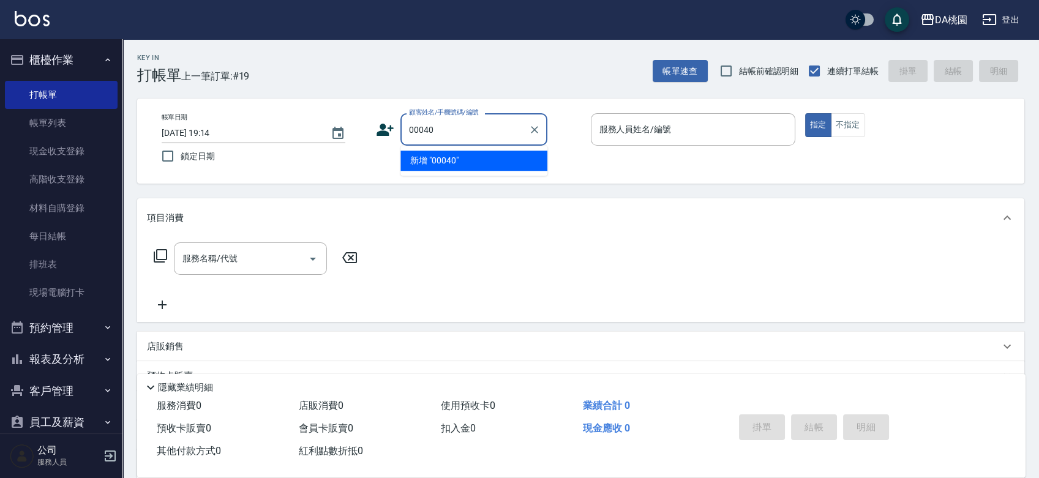
type input "00040"
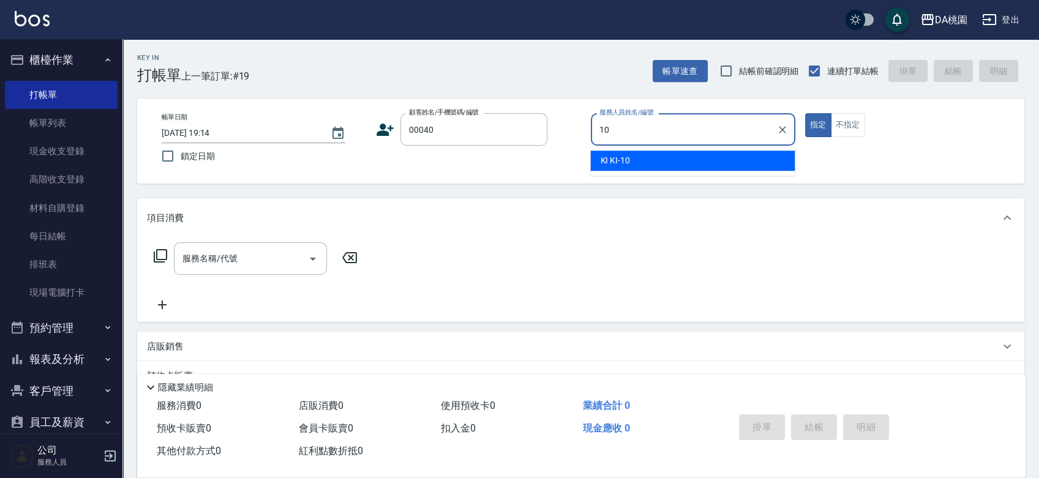
type input "KI KI -10"
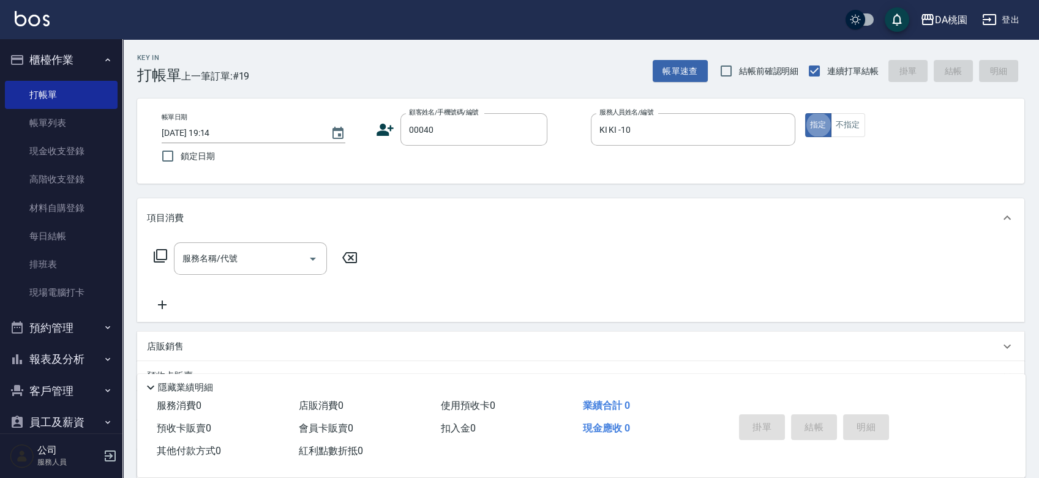
type input "公司/公司00040/00040"
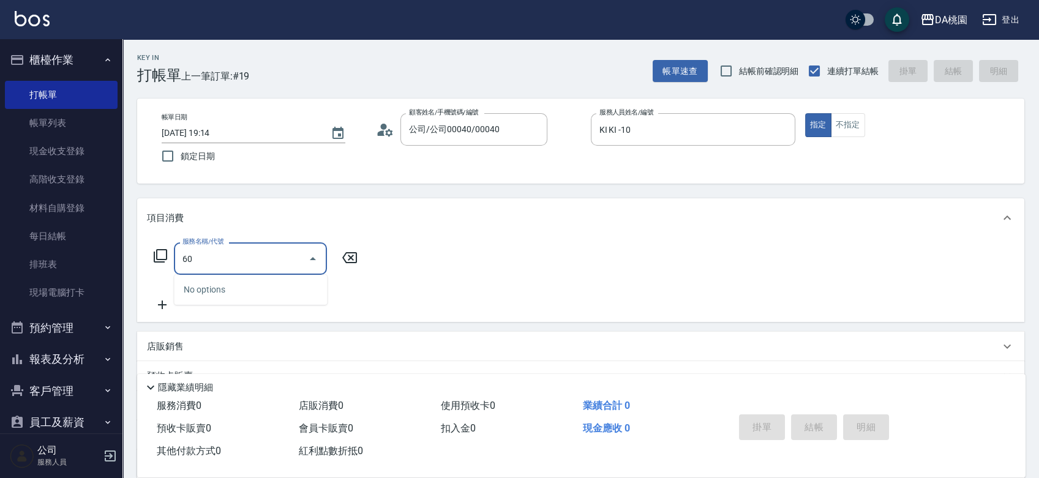
type input "608"
type input "120"
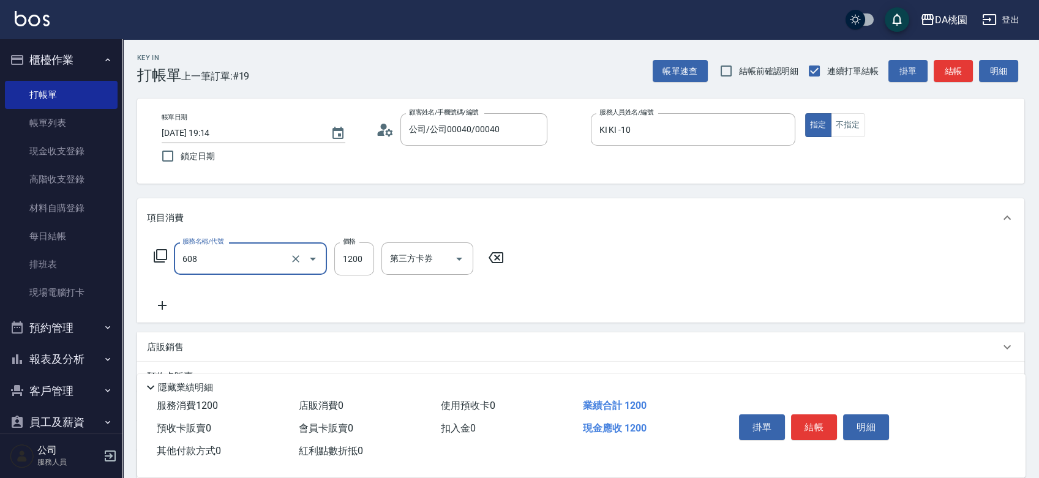
type input "鱗脂質護髮(608)"
type input "2"
type input "0"
type input "250"
type input "20"
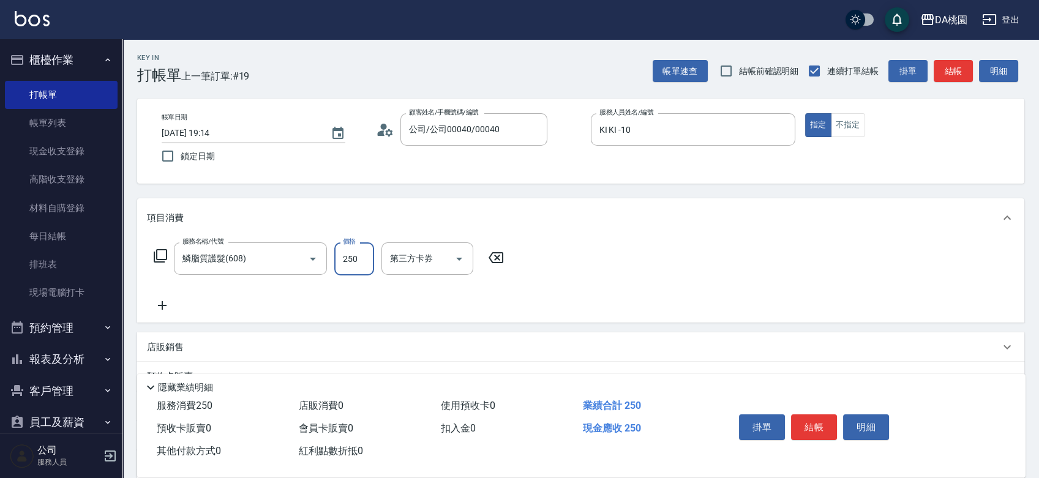
type input "2500"
type input "250"
type input "2500"
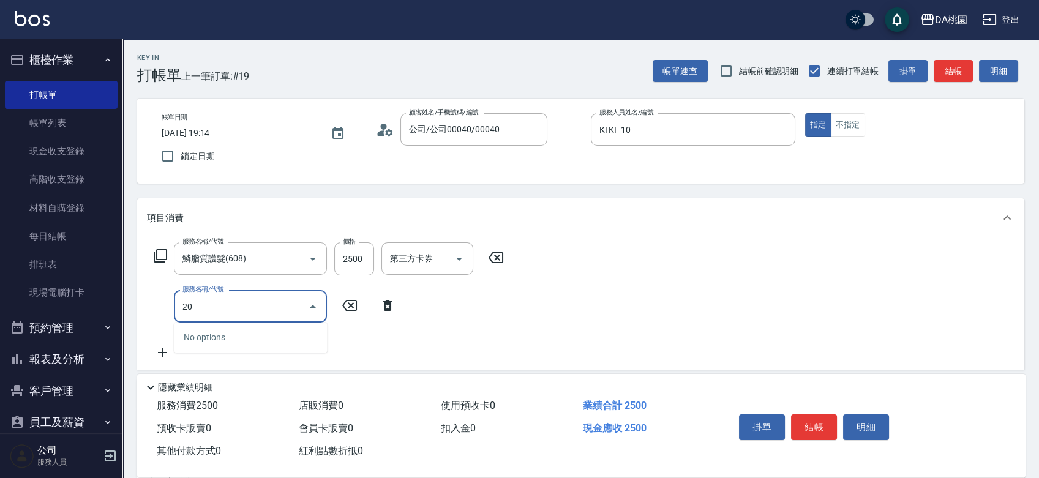
type input "200"
type input "400"
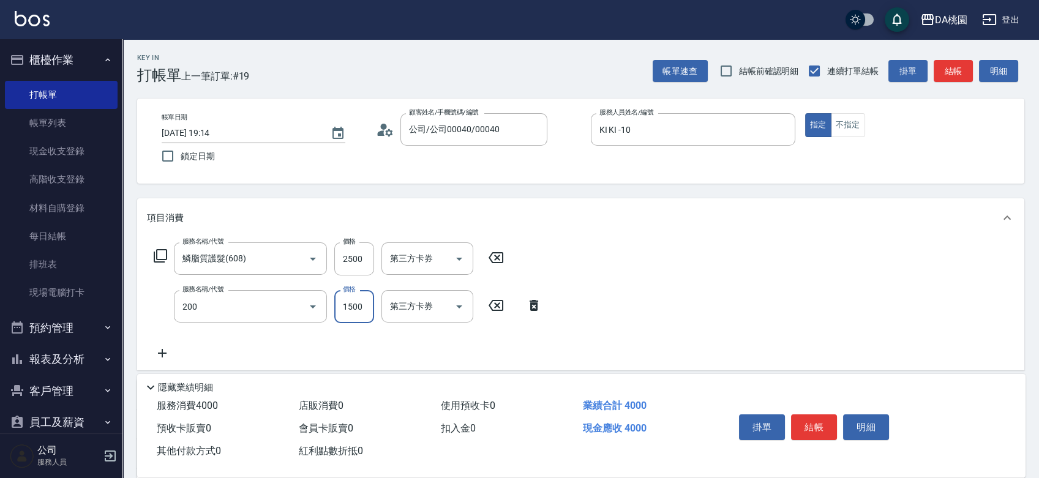
type input "離子燙(200)"
type input "1"
type input "250"
type input "139"
type input "260"
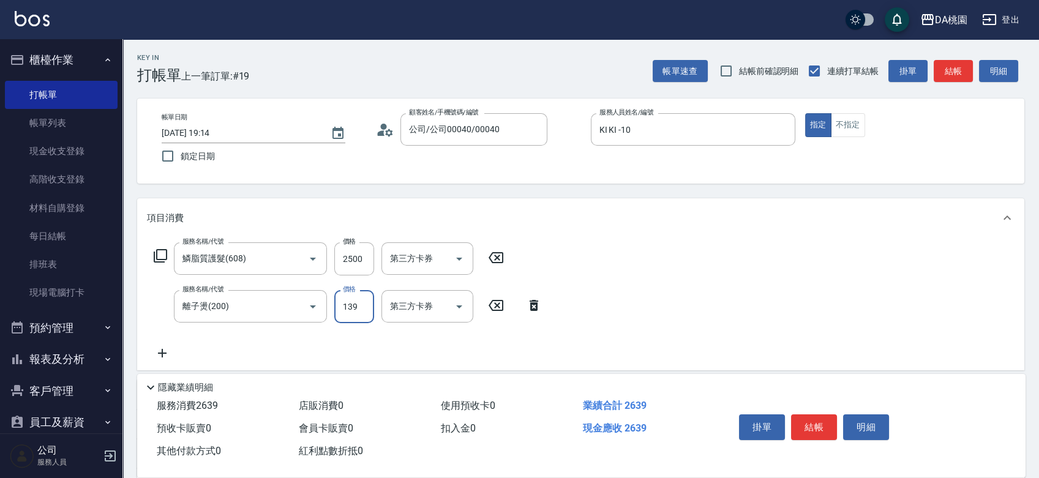
type input "1399"
type input "380"
type input "1399"
click at [822, 420] on button "結帳" at bounding box center [814, 428] width 46 height 26
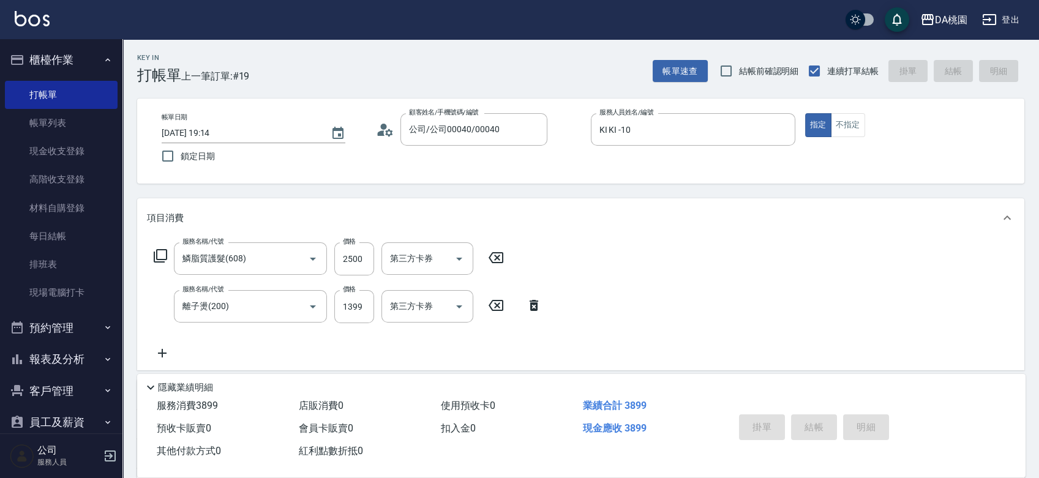
type input "0"
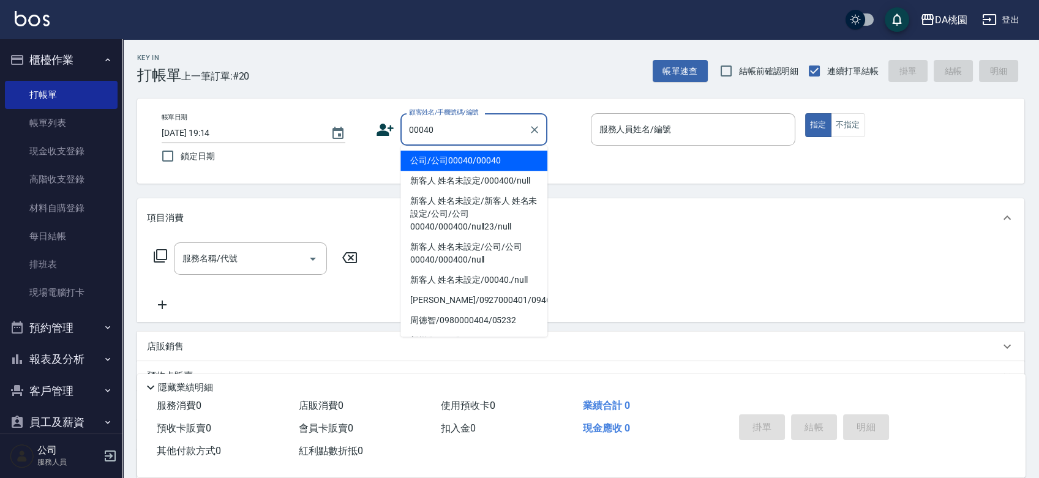
type input "公司/公司00040/00040"
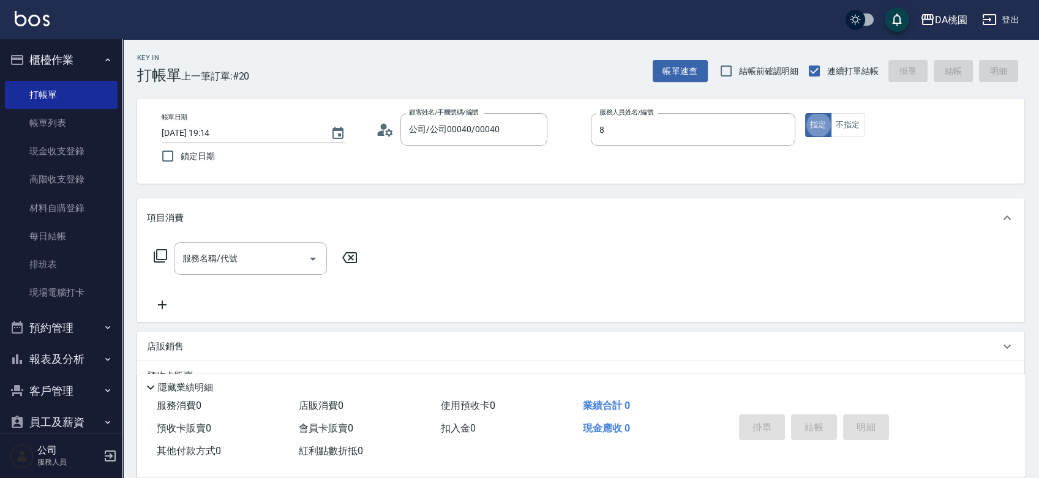
type input "[PERSON_NAME]-8"
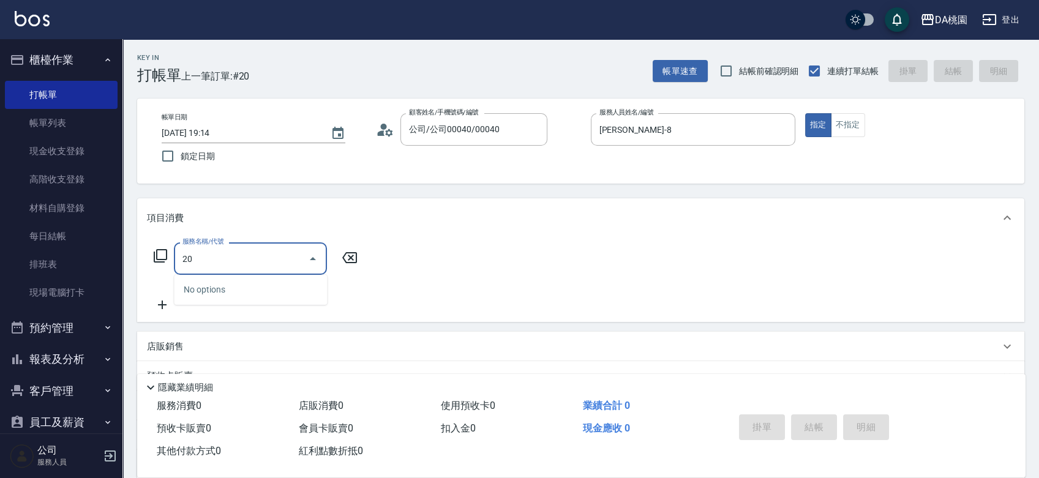
type input "201"
type input "150"
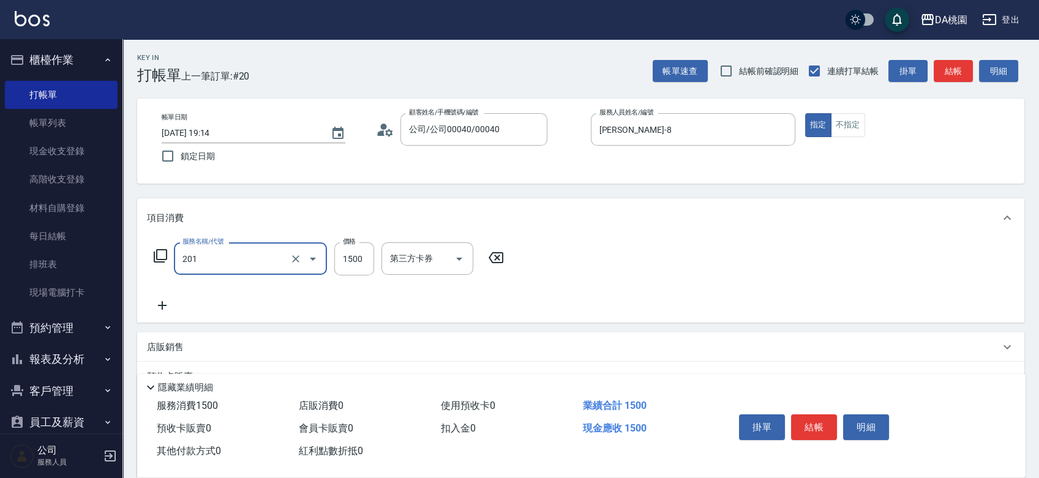
type input "離子燙-互助(201)"
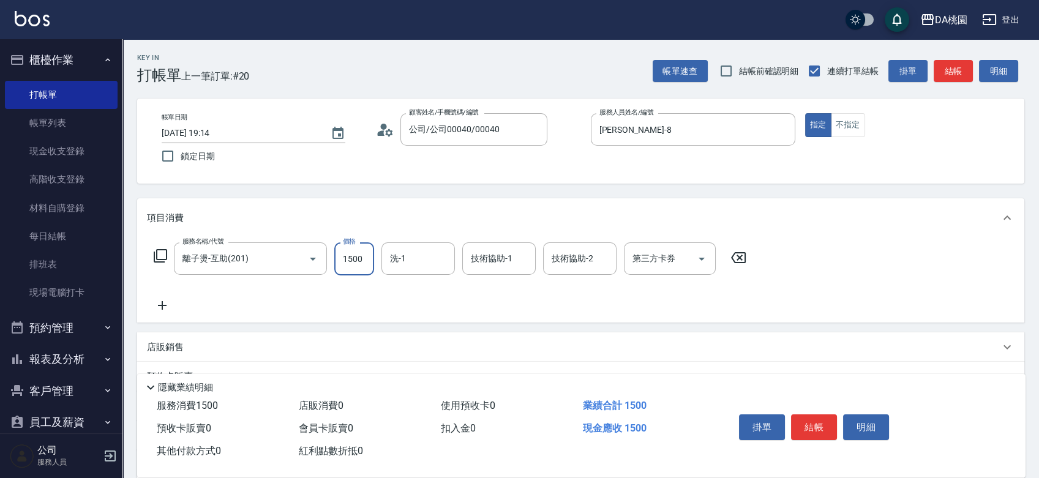
type input "2"
type input "0"
type input "250"
type input "20"
type input "2500"
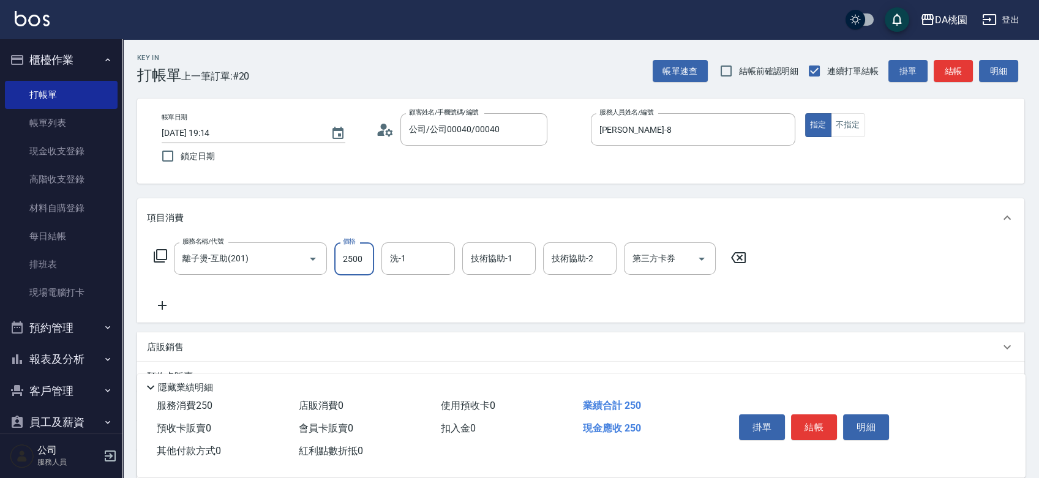
type input "250"
type input "2500"
type input "可可-19"
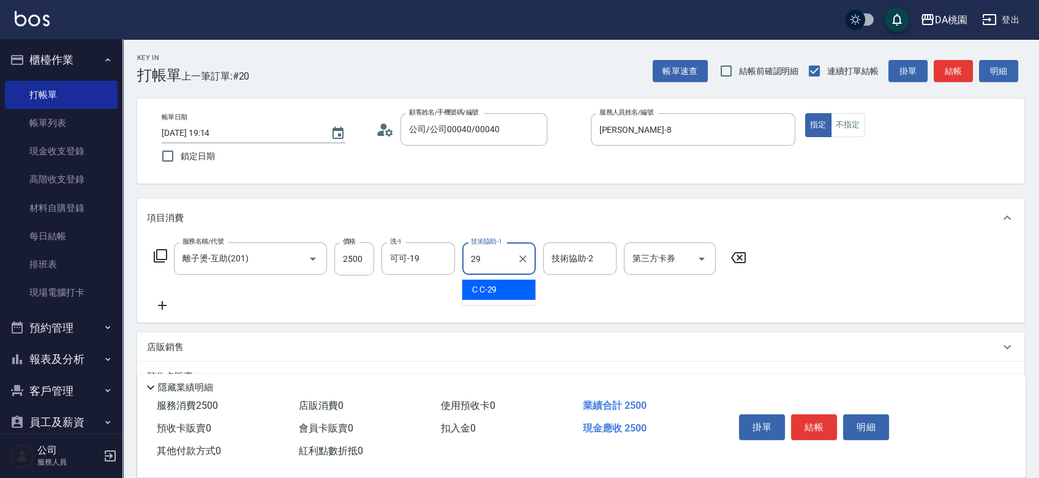
type input "C C-29"
click at [822, 420] on button "結帳" at bounding box center [814, 428] width 46 height 26
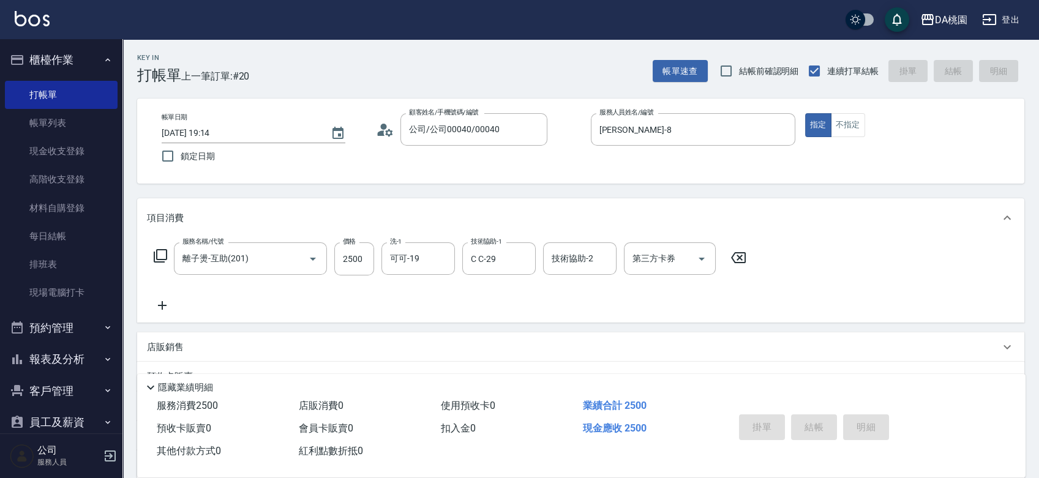
type input "[DATE] 19:15"
type input "0"
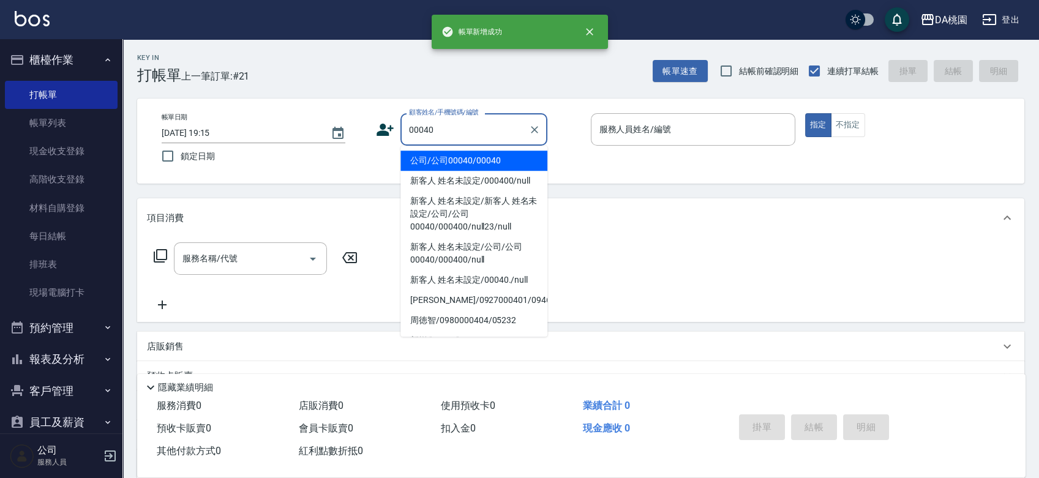
type input "公司/公司00040/00040"
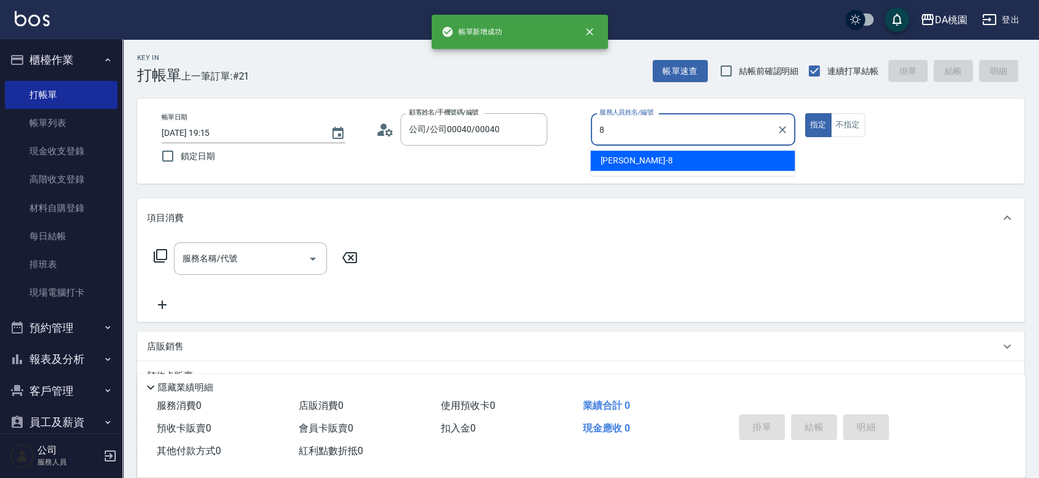
type input "[PERSON_NAME]-8"
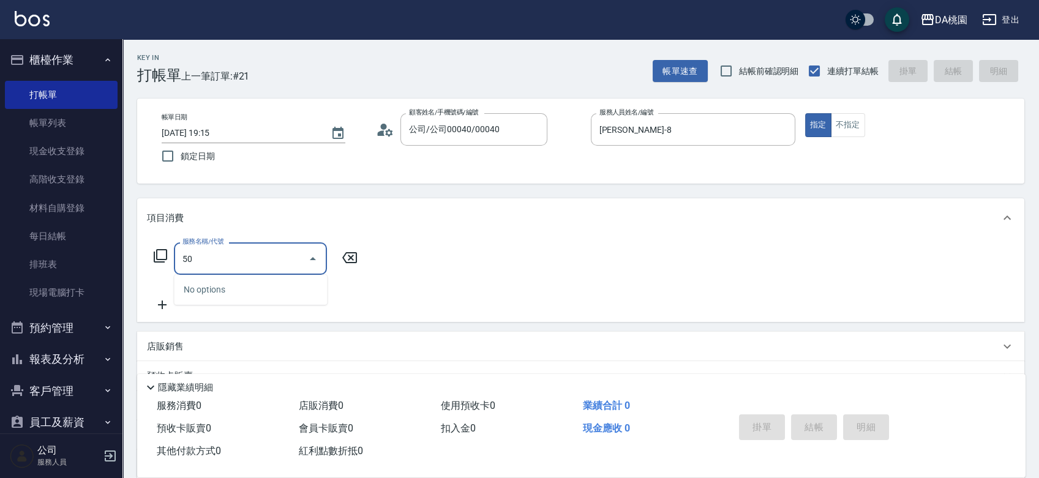
type input "501"
type input "20"
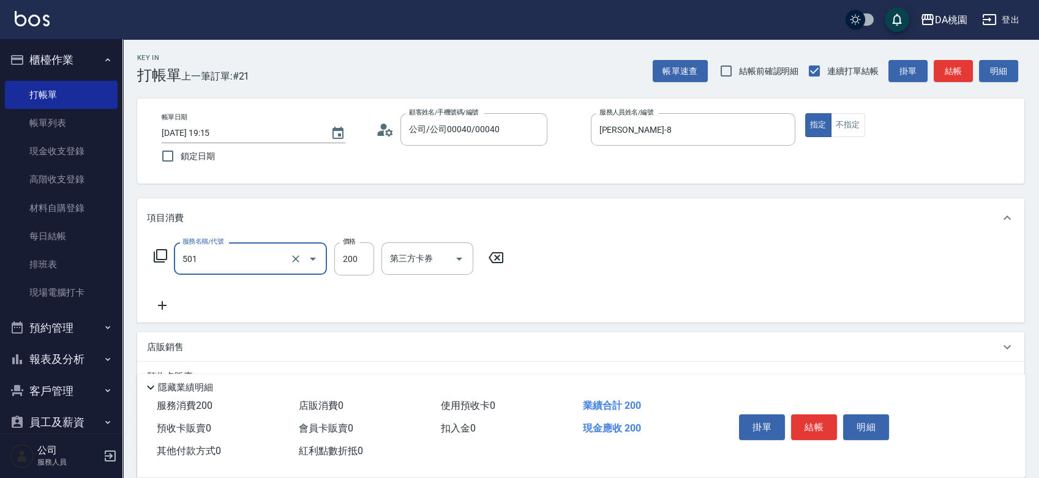
type input "洗髮(互助)(501)"
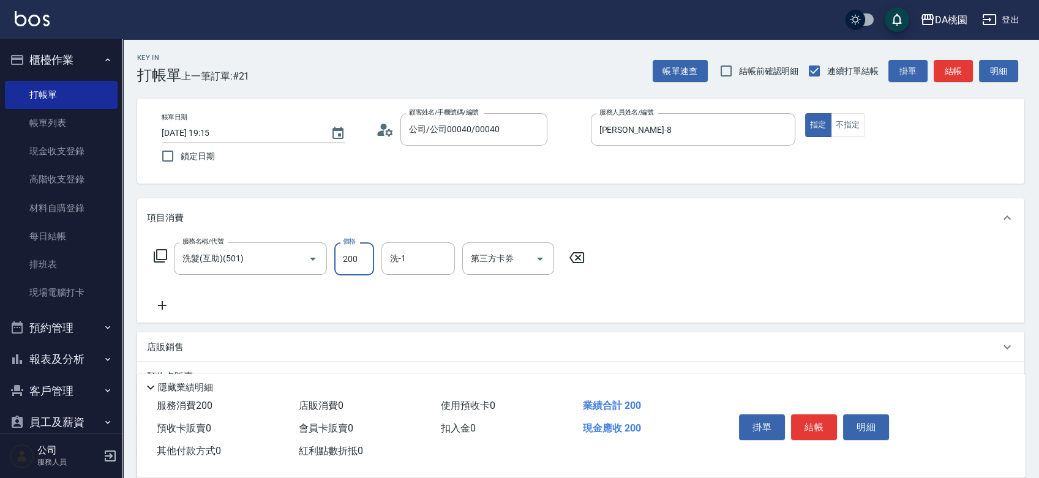
type input "3"
type input "0"
type input "300"
type input "30"
type input "300"
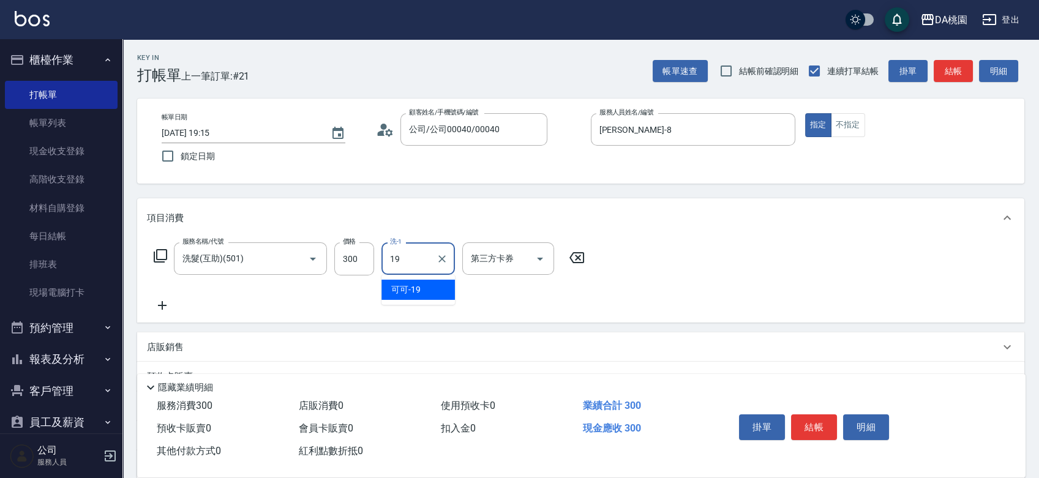
type input "可可-19"
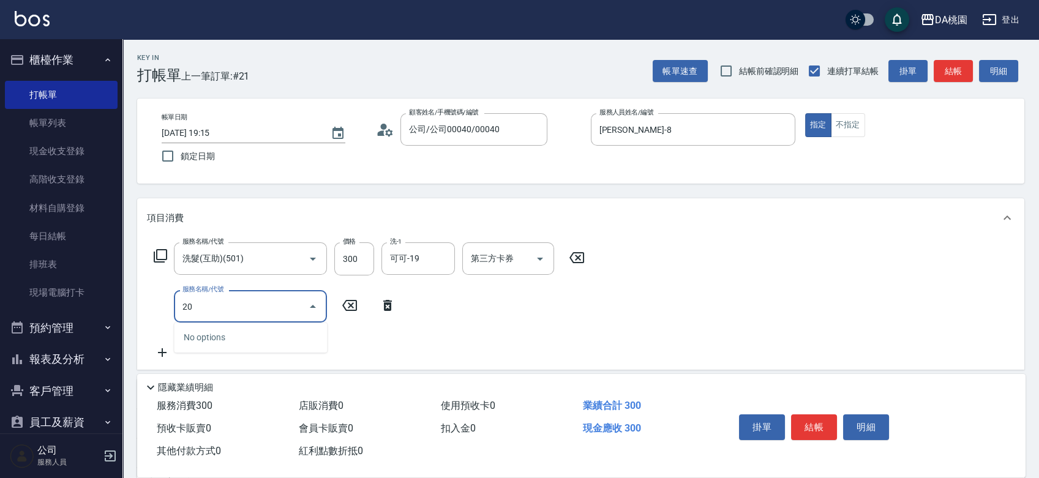
type input "200"
type input "180"
type input "離子燙(200)"
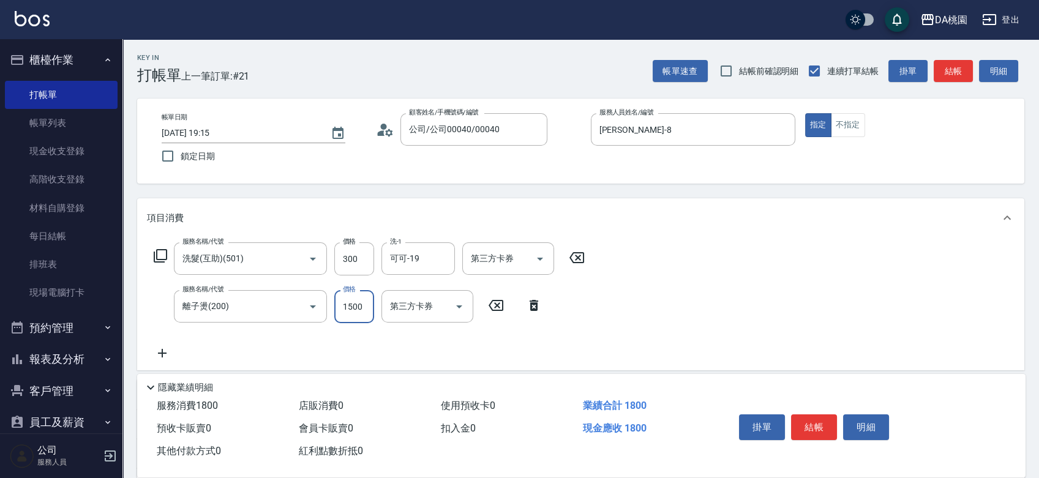
type input "2"
type input "30"
type input "250"
type input "50"
type input "2500"
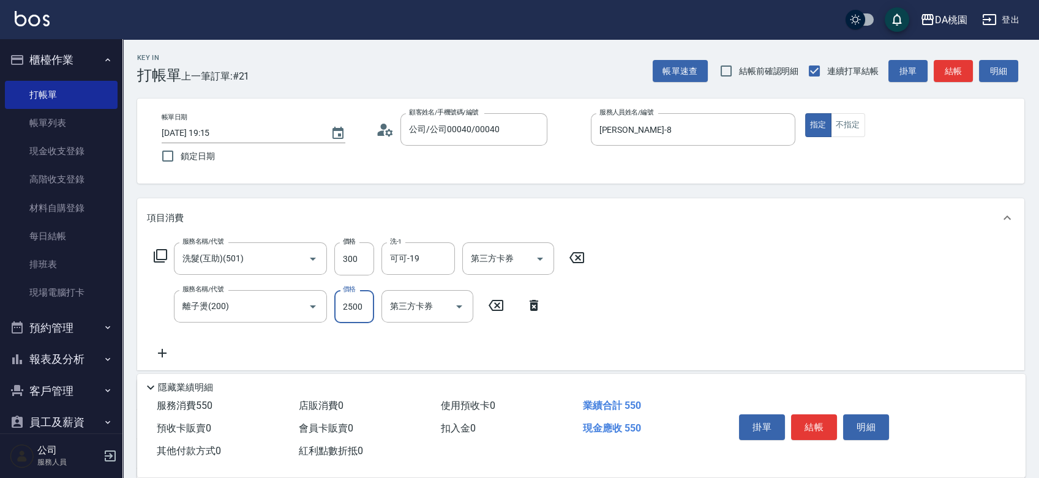
type input "280"
type input "2500"
click at [822, 420] on button "結帳" at bounding box center [814, 428] width 46 height 26
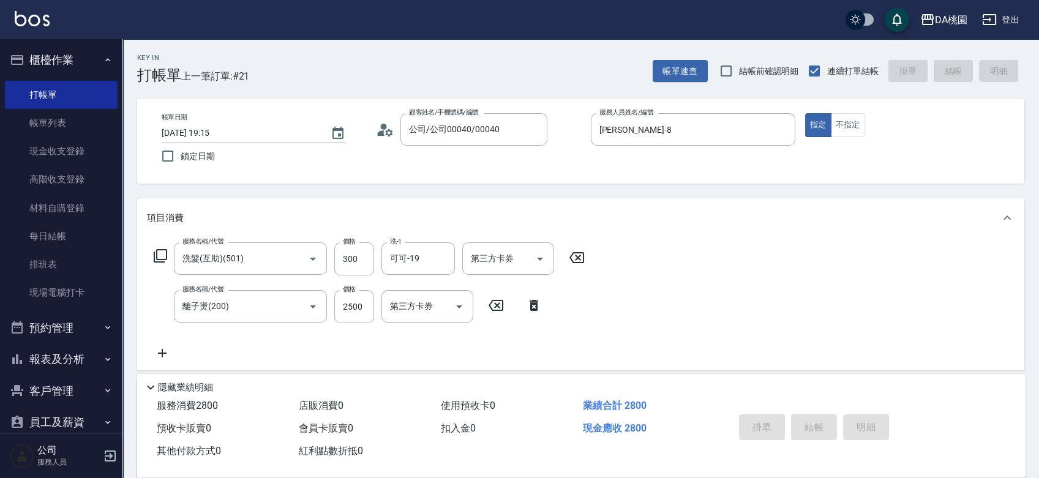
type input "0"
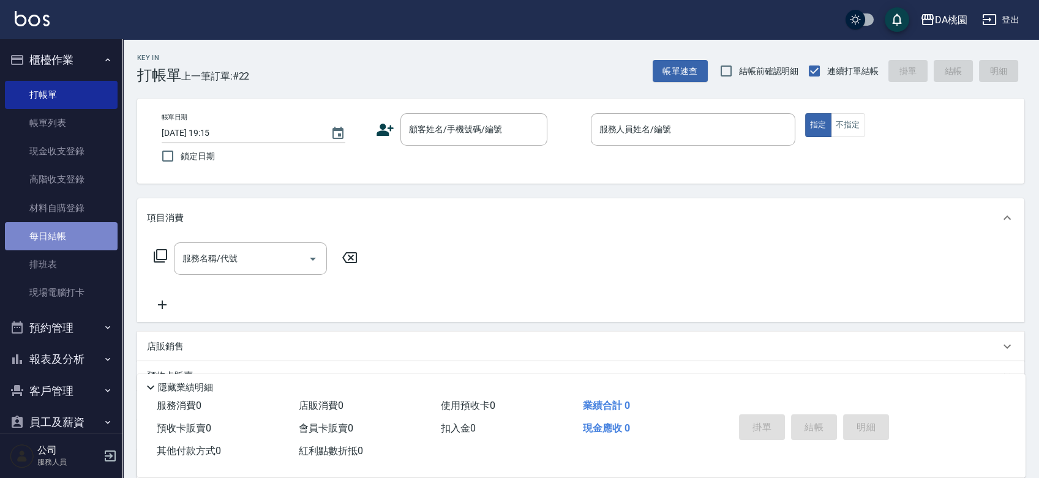
click at [64, 234] on link "每日結帳" at bounding box center [61, 236] width 113 height 28
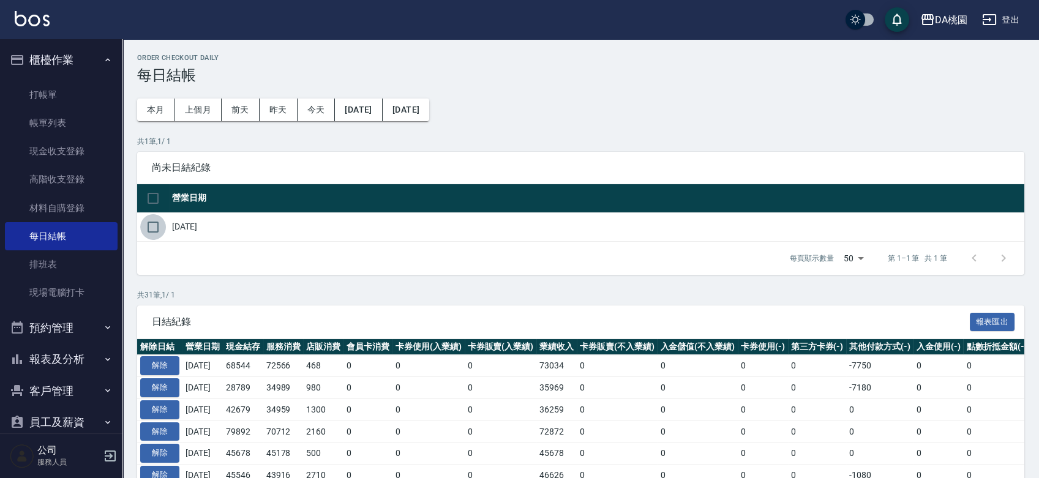
click at [155, 227] on input "checkbox" at bounding box center [153, 227] width 26 height 26
checkbox input "true"
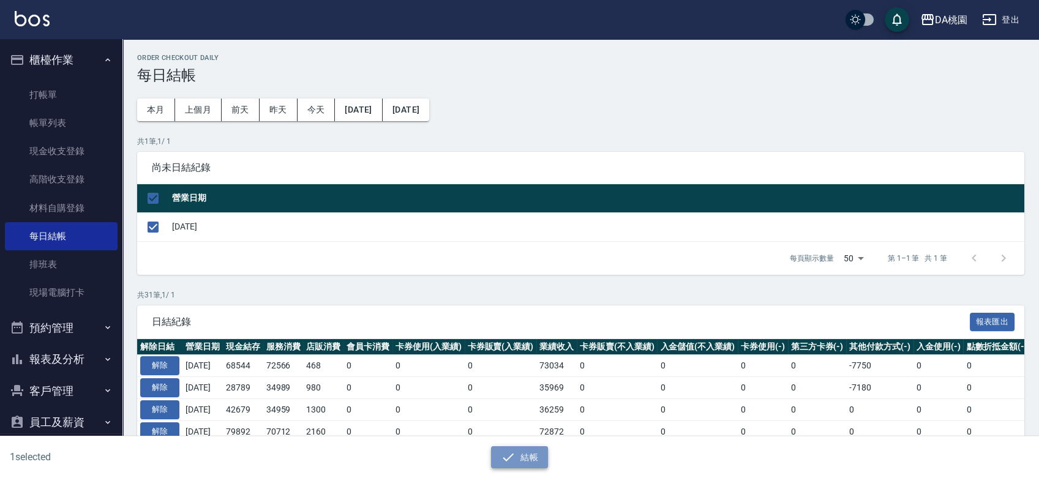
click at [523, 450] on button "結帳" at bounding box center [519, 457] width 57 height 23
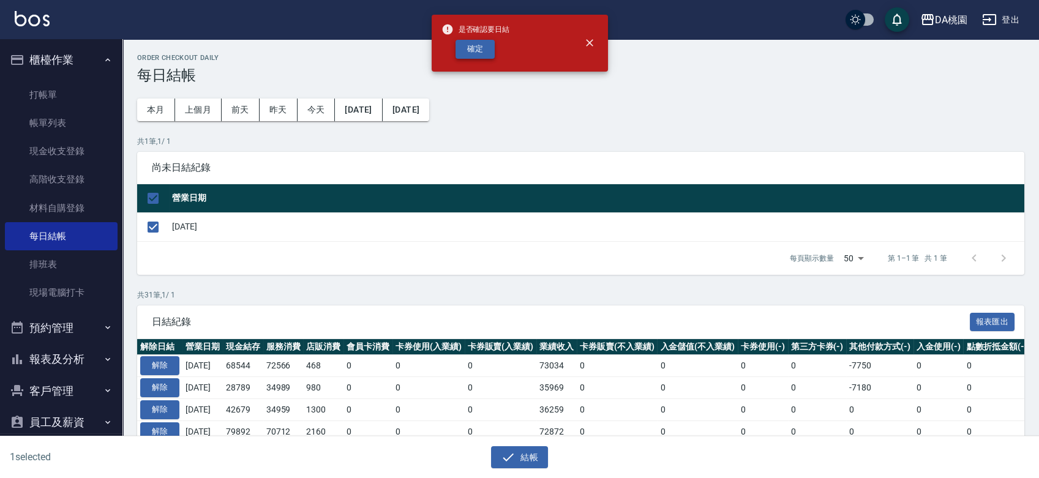
click at [475, 49] on button "確定" at bounding box center [475, 49] width 39 height 19
checkbox input "false"
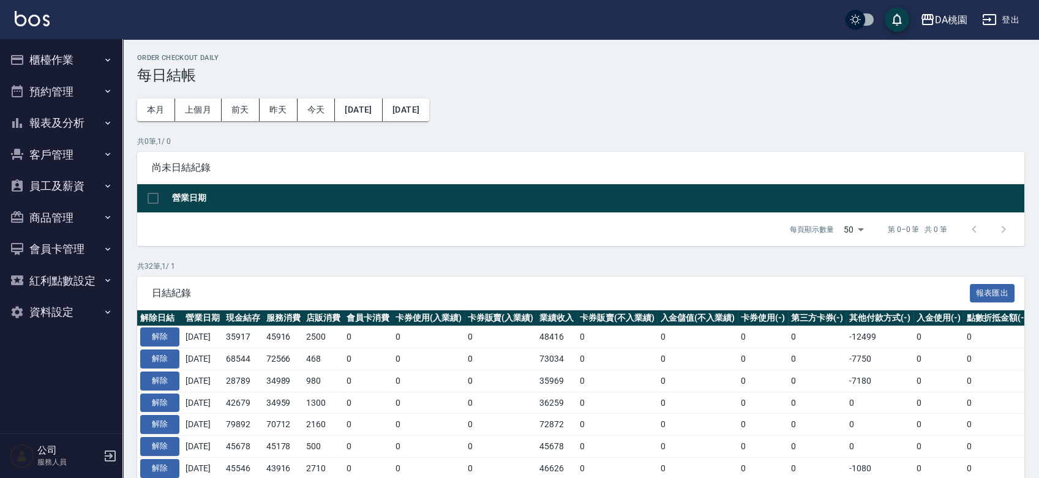
click at [85, 126] on button "報表及分析" at bounding box center [61, 123] width 113 height 32
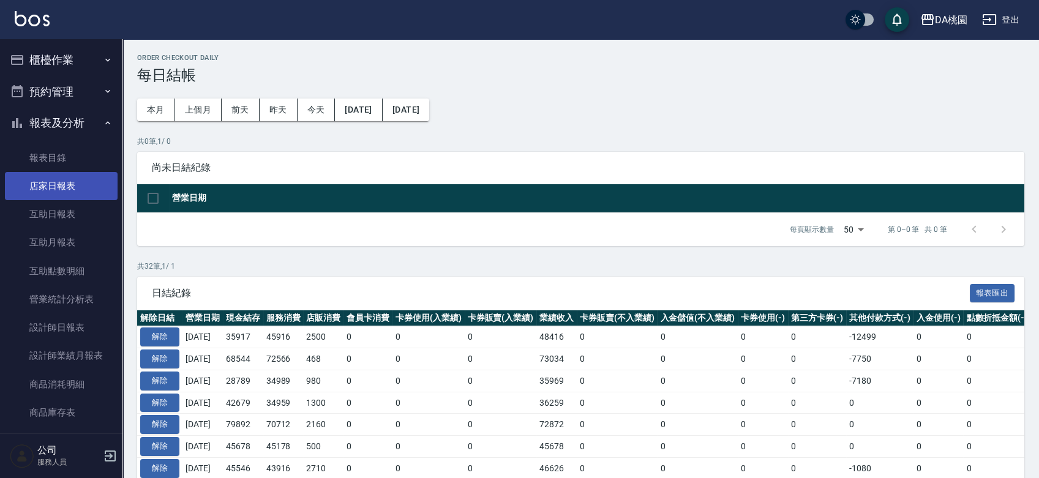
click at [83, 174] on link "店家日報表" at bounding box center [61, 186] width 113 height 28
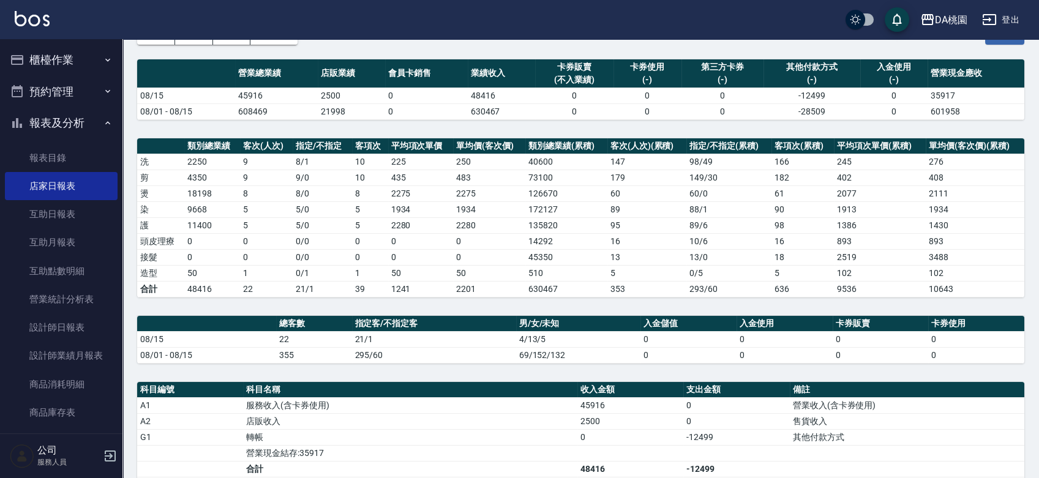
scroll to position [272, 0]
